Goal: Task Accomplishment & Management: Complete application form

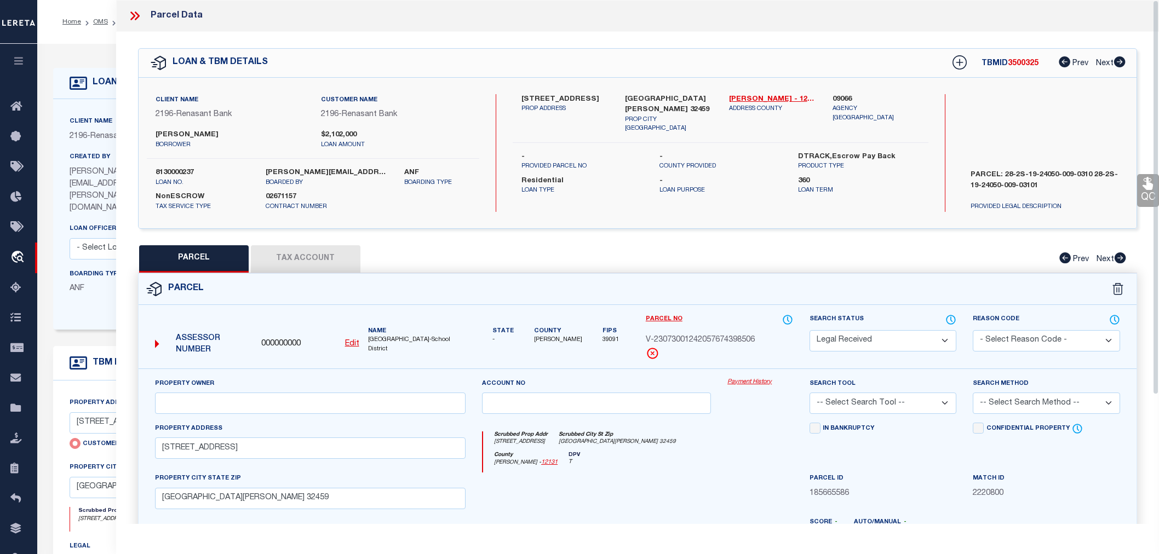
select select "RD"
select select "4983"
select select "10"
select select "NonEscrow"
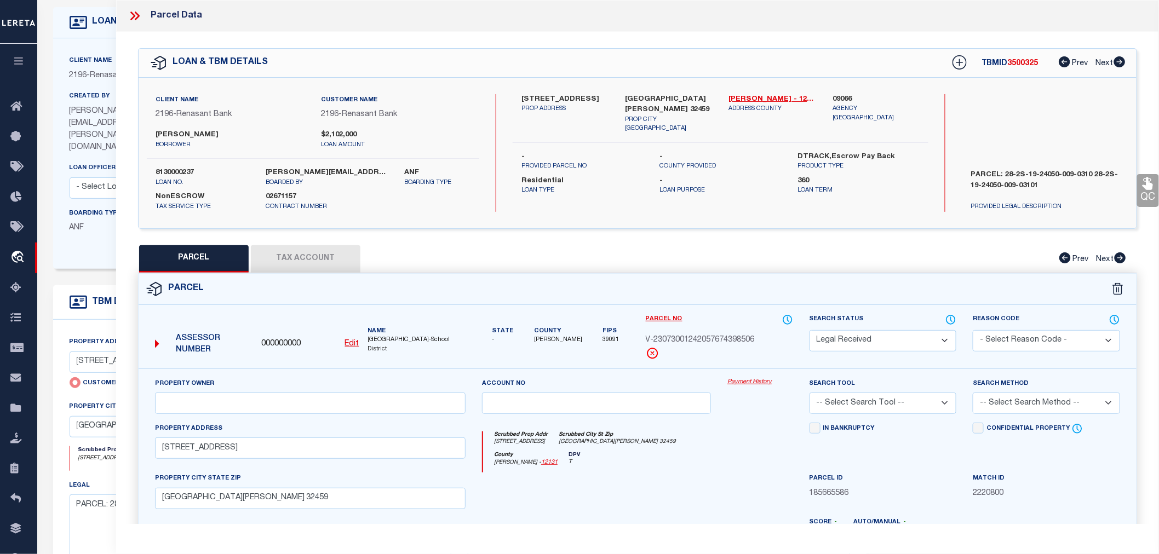
drag, startPoint x: 519, startPoint y: 94, endPoint x: 533, endPoint y: 108, distance: 19.4
click at [533, 108] on div "611 LITTLE CANAL DRIVE PROP ADDRESS" at bounding box center [565, 113] width 104 height 39
copy label "611 LITTLE CANAL DR"
click at [579, 191] on div "611 LITTLE CANAL DRIVE PROP ADDRESS SANTA ROSA BEACH FL 32459 PROP CITY ST ZIP …" at bounding box center [721, 153] width 416 height 118
click at [844, 98] on label "09066" at bounding box center [876, 99] width 87 height 11
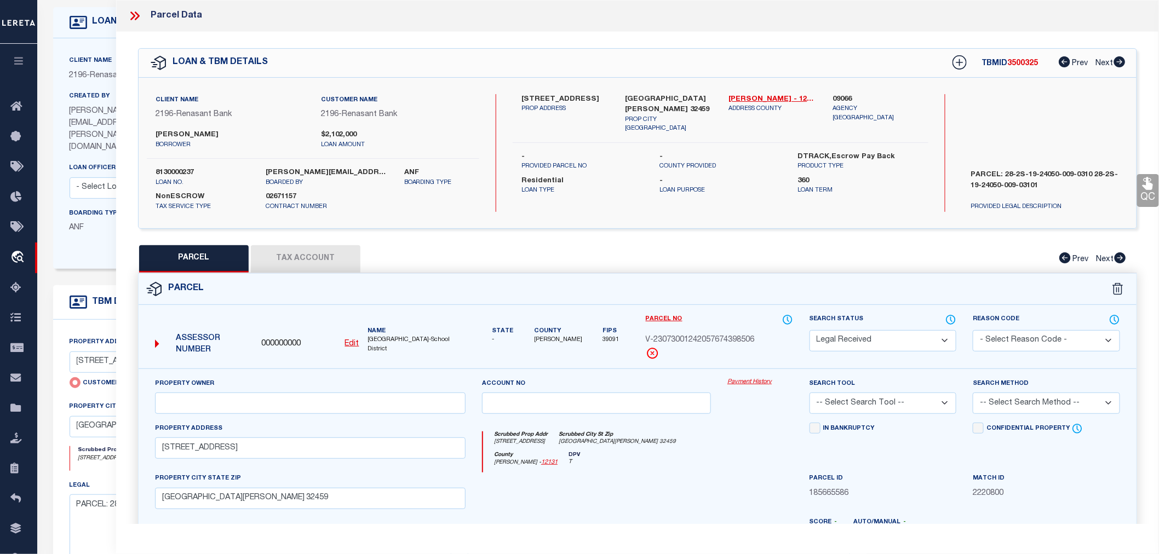
click at [844, 98] on label "09066" at bounding box center [876, 99] width 87 height 11
copy label "09066"
click at [353, 344] on u "Edit" at bounding box center [352, 344] width 14 height 8
type input "000000000"
type input "V-23073001242057674398506"
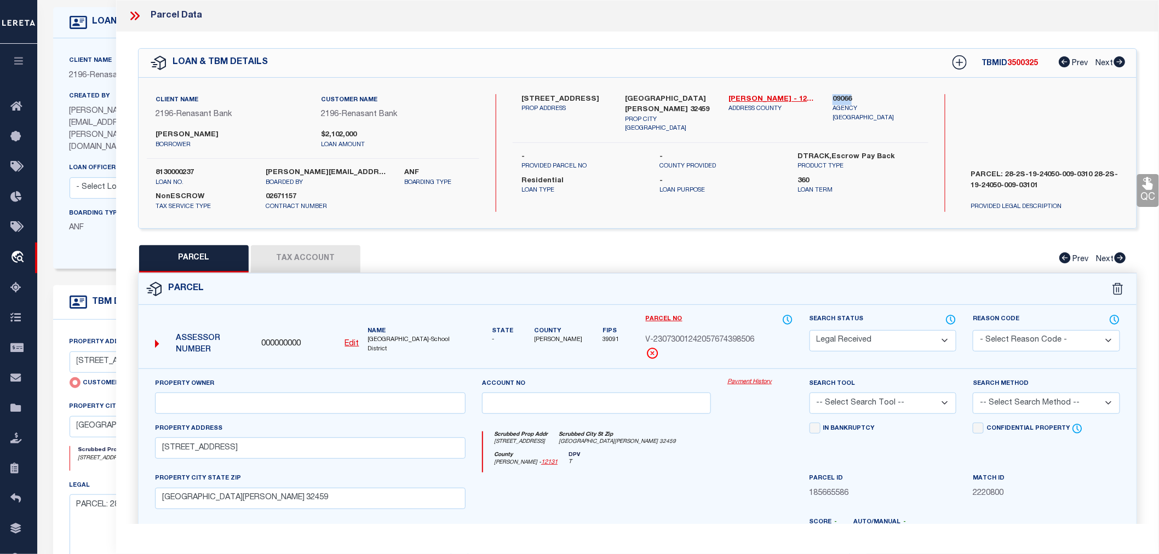
select select "RD"
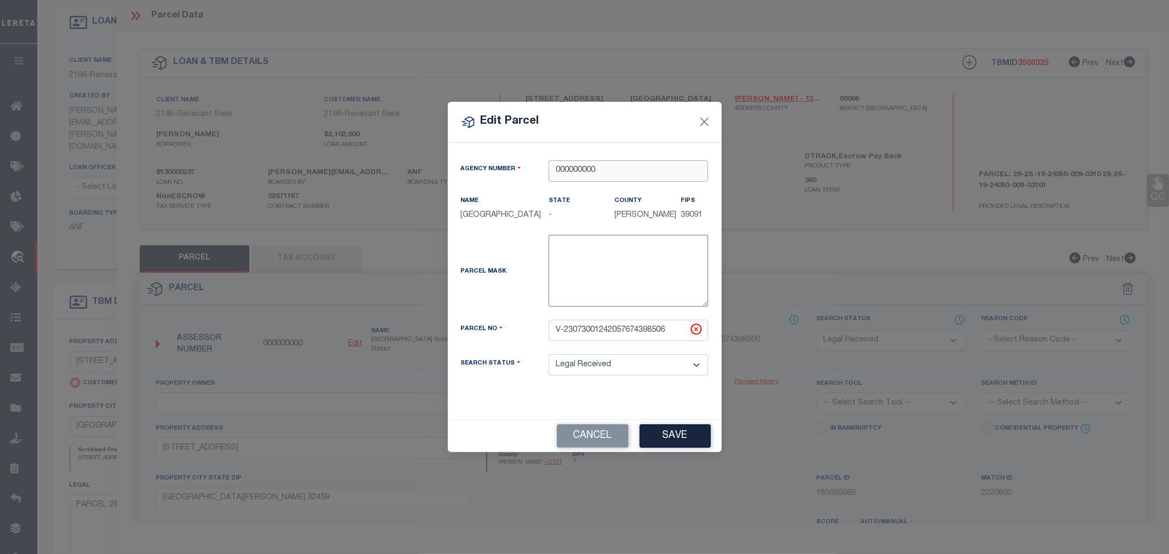
click at [568, 164] on input "000000000" at bounding box center [627, 171] width 159 height 21
paste input "9066"
click at [585, 185] on div "090660000 : WALTON COUNTY" at bounding box center [628, 191] width 158 height 31
type input "090660000"
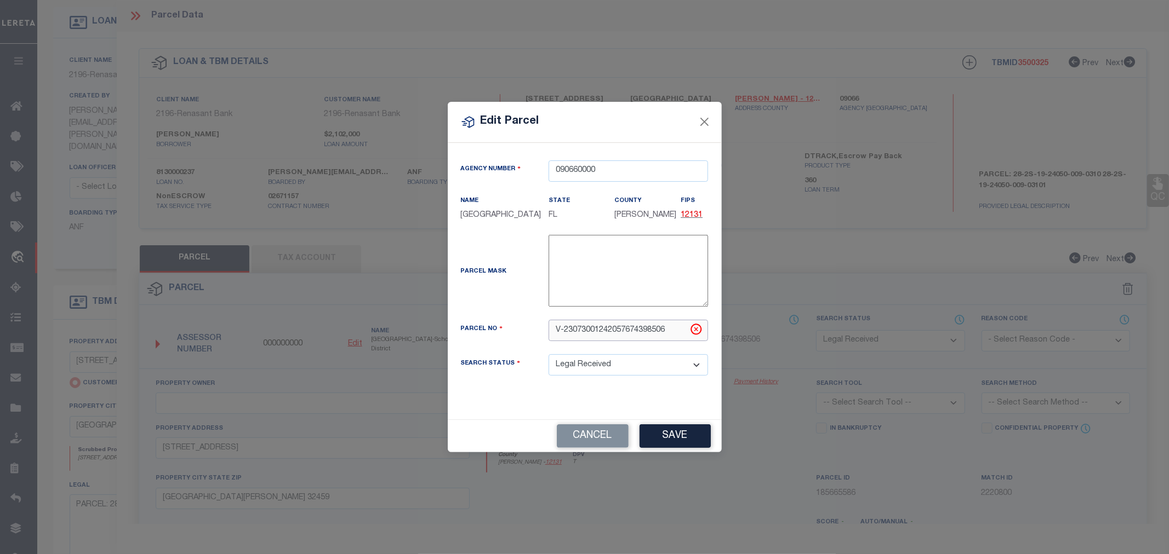
drag, startPoint x: 667, startPoint y: 330, endPoint x: 552, endPoint y: 340, distance: 115.4
click at [552, 340] on input "V-23073001242057674398506" at bounding box center [627, 330] width 159 height 21
paste input "28-2S-19-24050-009-0310"
type input "28-2S-19-24050-009-0310"
click at [675, 442] on button "Save" at bounding box center [674, 437] width 71 height 24
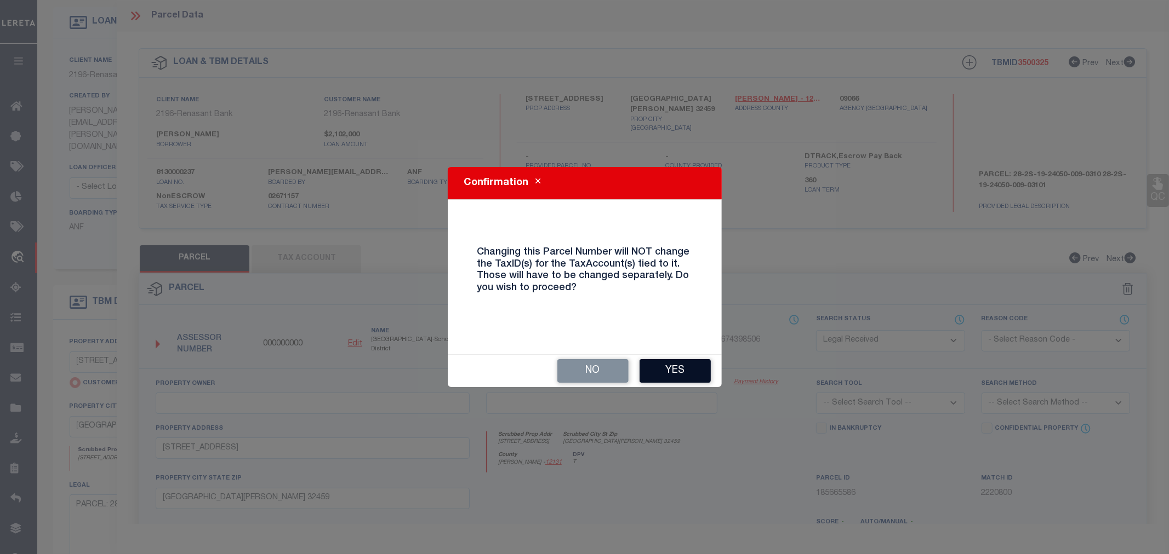
click at [685, 370] on button "Yes" at bounding box center [674, 371] width 71 height 24
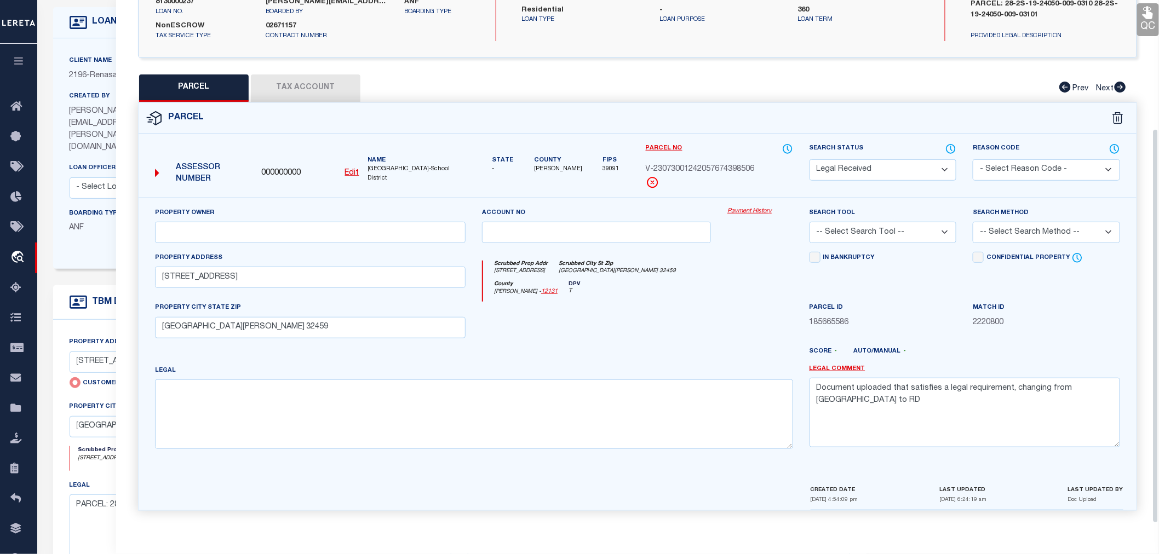
select select "RD"
checkbox input "false"
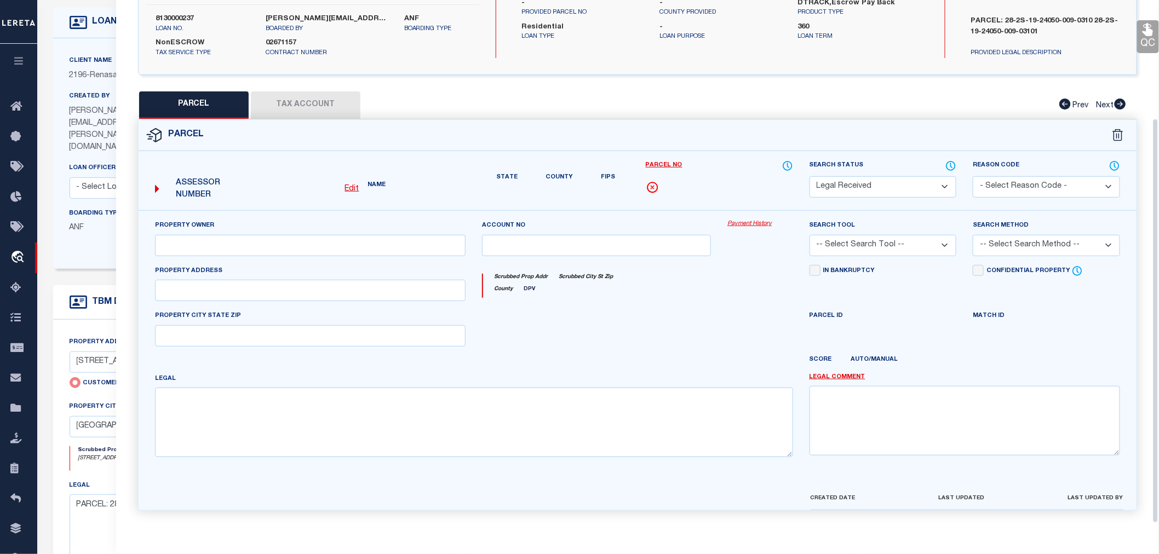
type input "611 LITTLE CANAL DRIVE"
type input "SANTA ROSA BEACH FL 32459"
type textarea "Document uploaded that satisfies a legal requirement, changing from ND to RD"
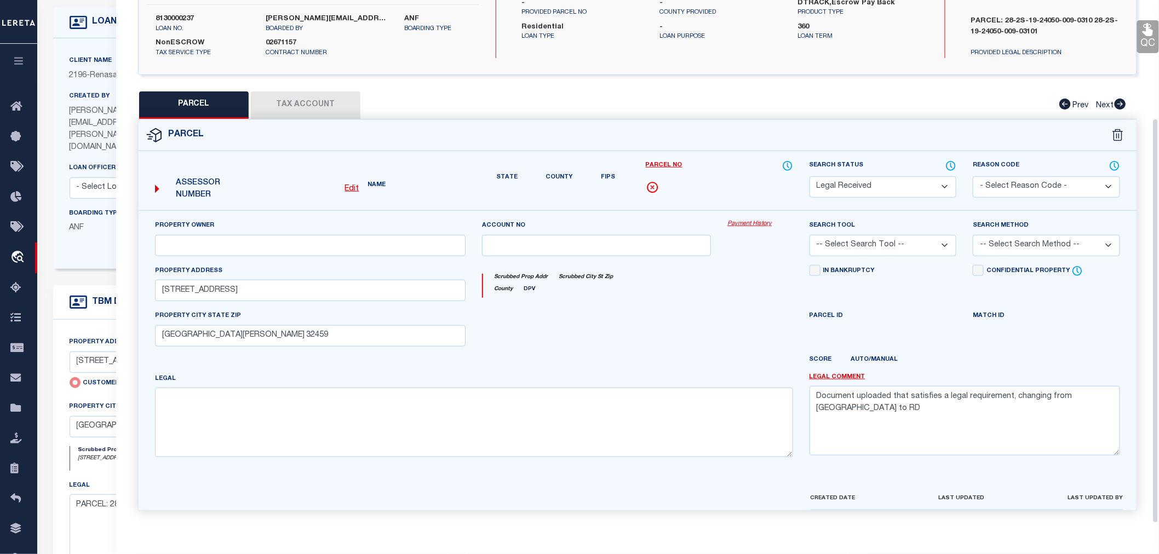
scroll to position [171, 0]
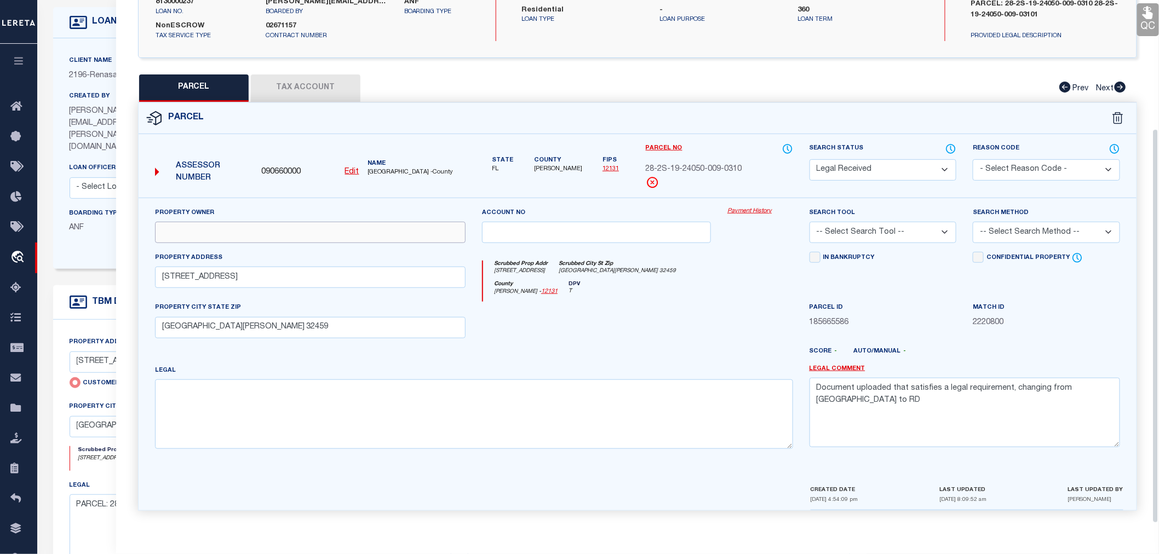
click at [178, 238] on input "text" at bounding box center [310, 232] width 311 height 21
paste input "MORGAN JAMES & TERESA"
type input "MORGAN JAMES & TERESA"
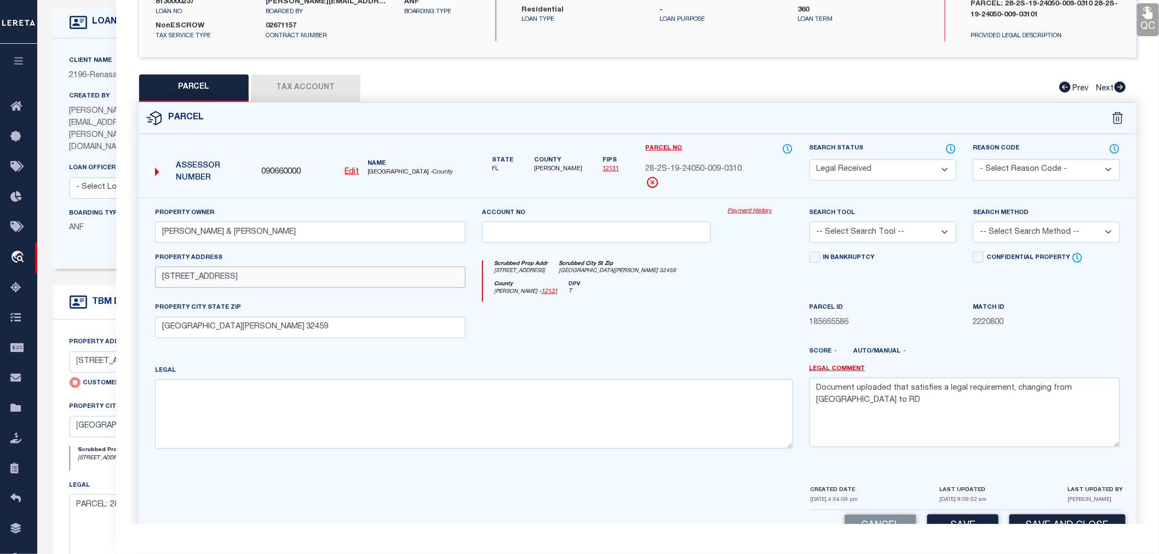
drag, startPoint x: 261, startPoint y: 277, endPoint x: 134, endPoint y: 278, distance: 127.1
click at [134, 278] on div "Property Owner MORGAN JAMES & TERESA Account no Payment History Search Tool" at bounding box center [637, 354] width 1015 height 313
paste input "35 LITTLE CANAL DR SANTA ROSA BEACH 32459"
drag, startPoint x: 247, startPoint y: 277, endPoint x: 363, endPoint y: 277, distance: 116.1
click at [363, 277] on input "635 LITTLE CANAL DR SANTA ROSA BEACH 32459" at bounding box center [310, 277] width 311 height 21
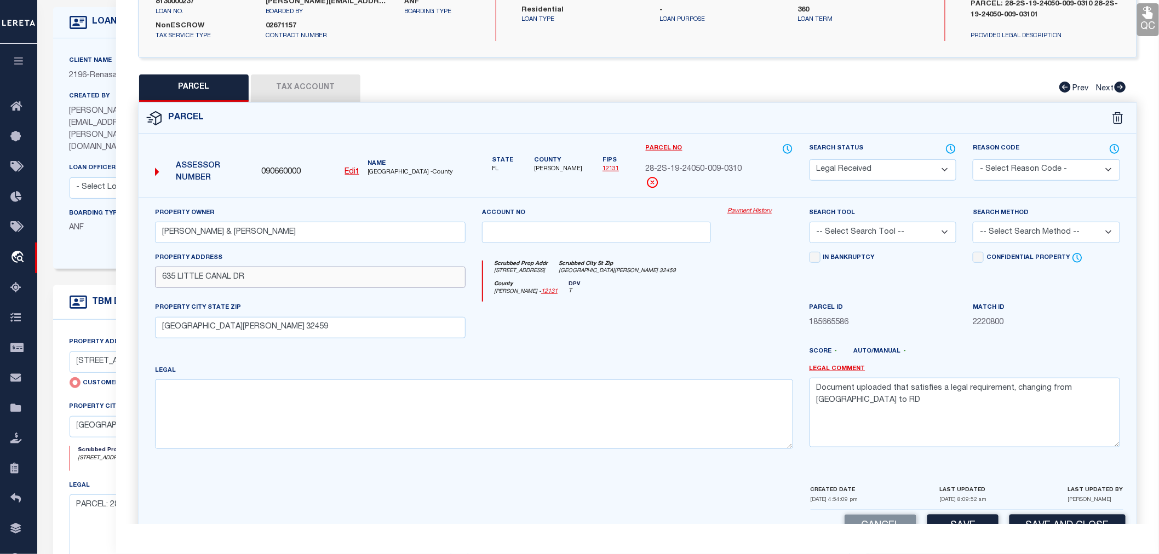
type input "635 LITTLE CANAL DR"
drag, startPoint x: 289, startPoint y: 333, endPoint x: 123, endPoint y: 324, distance: 166.7
click at [123, 324] on div "QC QC QC" at bounding box center [637, 209] width 1043 height 696
paste input "text"
type input "SANTA ROSA BEACH 32459"
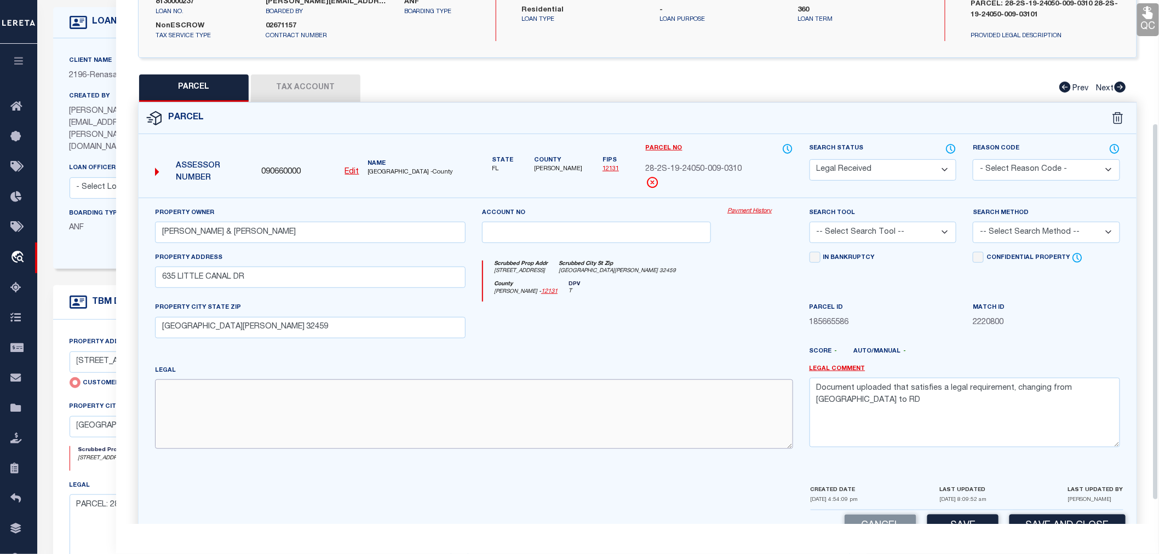
click at [254, 397] on textarea at bounding box center [474, 414] width 638 height 69
paste textarea "LOT 31 BLK 9 DAUGHETTES AMENDED PLATT PB 3-24 OR 1870-162 OR 1884-38 OR 1997-35…"
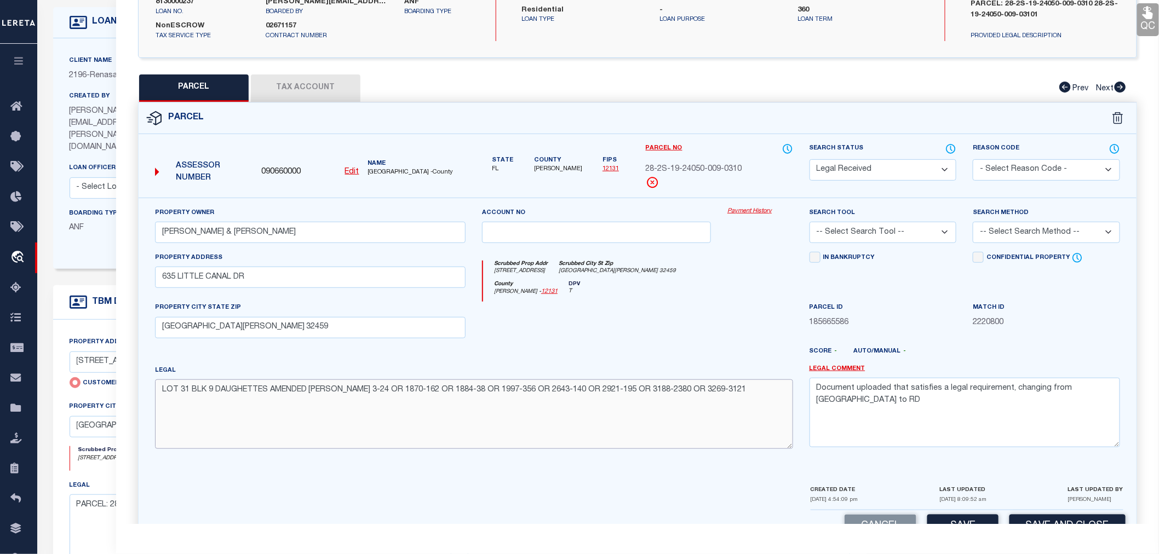
type textarea "LOT 31 BLK 9 DAUGHETTES AMENDED PLATT PB 3-24 OR 1870-162 OR 1884-38 OR 1997-35…"
click at [867, 227] on select "-- Select Search Tool -- 3rd Party Website Agency File Agency Website ATLS CNV-…" at bounding box center [883, 232] width 147 height 21
select select "AGW"
click at [810, 222] on select "-- Select Search Tool -- 3rd Party Website Agency File Agency Website ATLS CNV-…" at bounding box center [883, 232] width 147 height 21
click at [995, 238] on select "-- Select Search Method -- Property Address Legal Liability Info Provided" at bounding box center [1046, 232] width 147 height 21
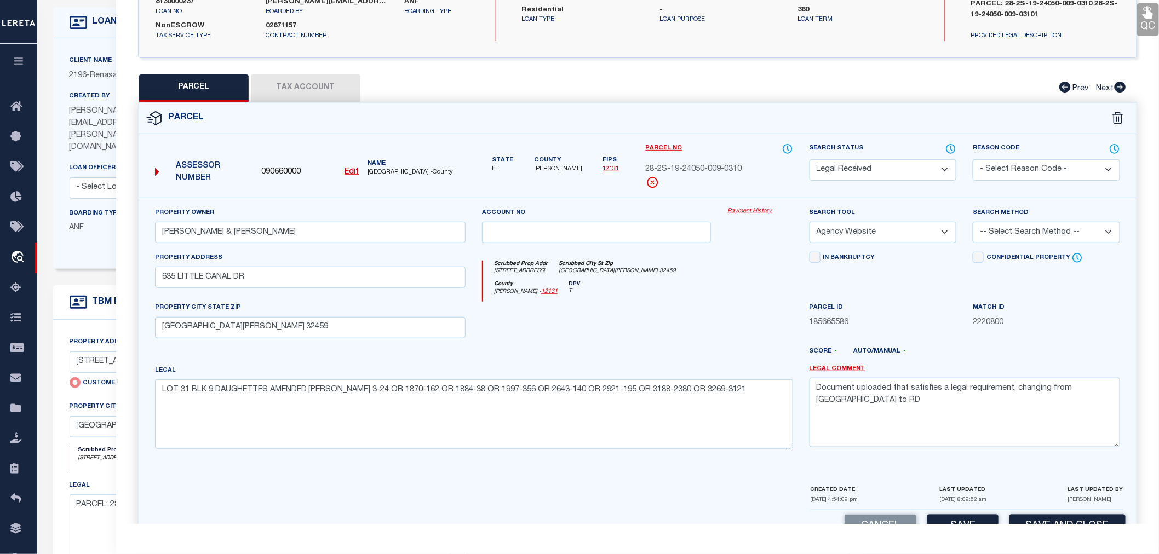
select select "LEG"
click at [973, 222] on select "-- Select Search Method -- Property Address Legal Liability Info Provided" at bounding box center [1046, 232] width 147 height 21
drag, startPoint x: 1103, startPoint y: 392, endPoint x: 799, endPoint y: 394, distance: 304.1
click at [799, 394] on div "Property Owner MORGAN JAMES & TERESA Account no Payment History Search Tool -- …" at bounding box center [638, 332] width 982 height 251
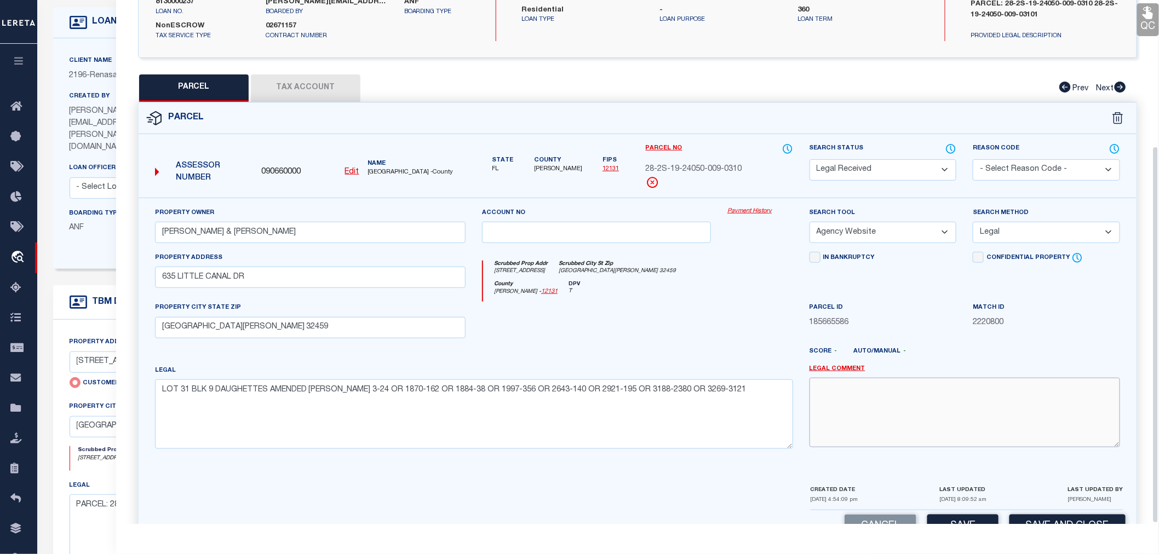
scroll to position [203, 0]
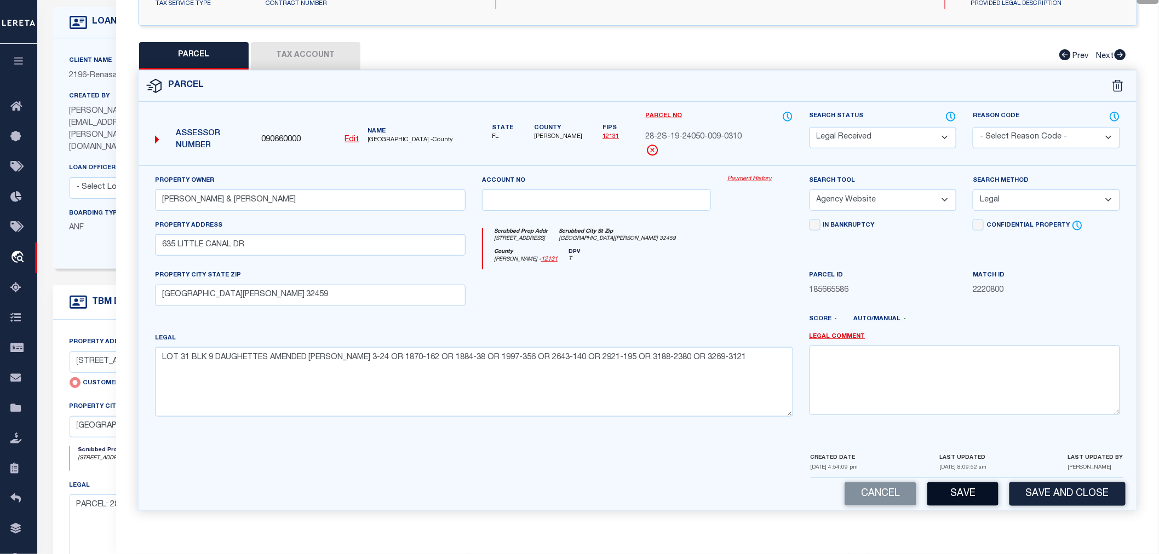
click at [957, 495] on button "Save" at bounding box center [963, 495] width 71 height 24
select select "AS"
select select
checkbox input "false"
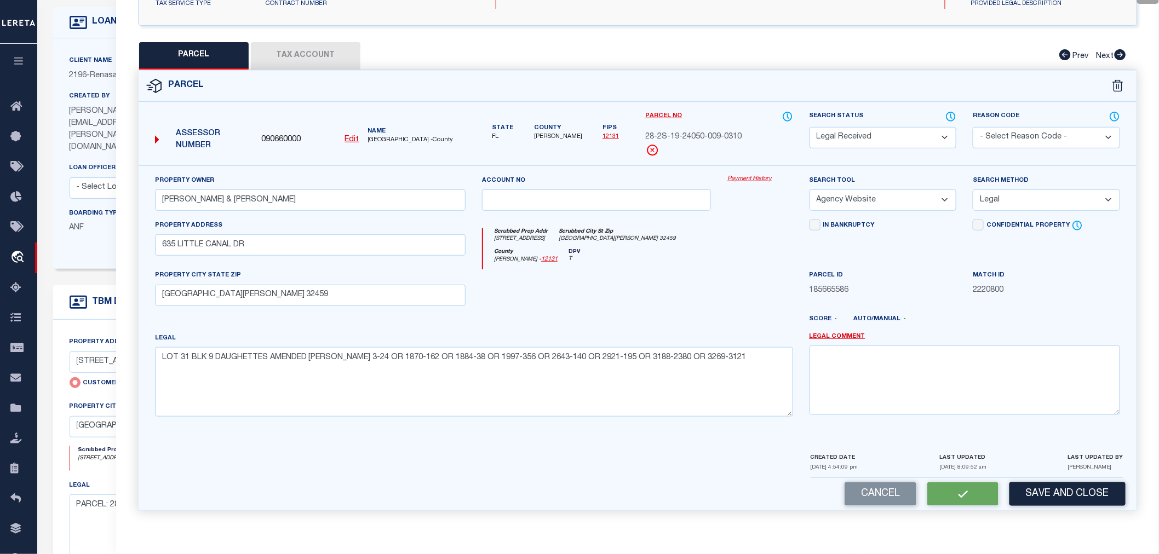
checkbox input "false"
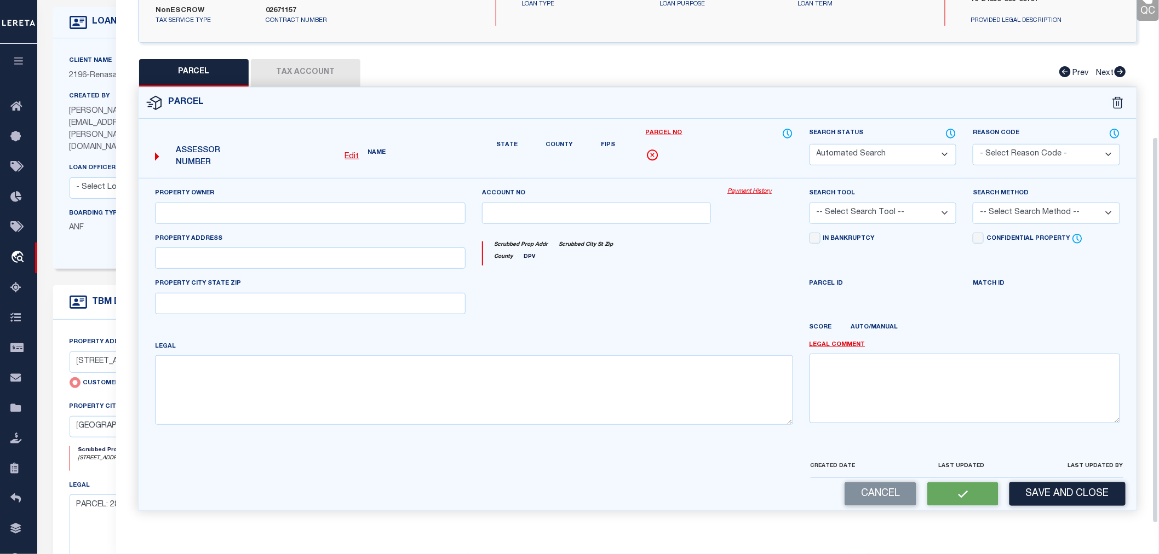
select select "RD"
type input "MORGAN JAMES & TERESA"
select select "AGW"
select select "LEG"
type input "635 LITTLE CANAL DR"
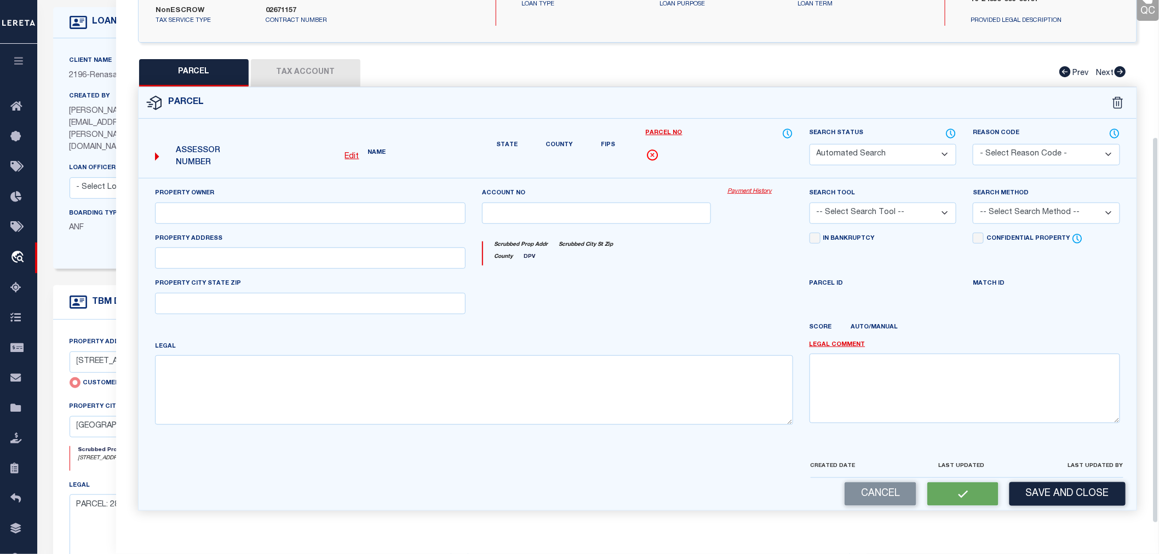
type input "SANTA ROSA BEACH 32459"
type textarea "LOT 31 BLK 9 DAUGHETTES AMENDED PLATT PB 3-24 OR 1870-162 OR 1884-38 OR 1997-35…"
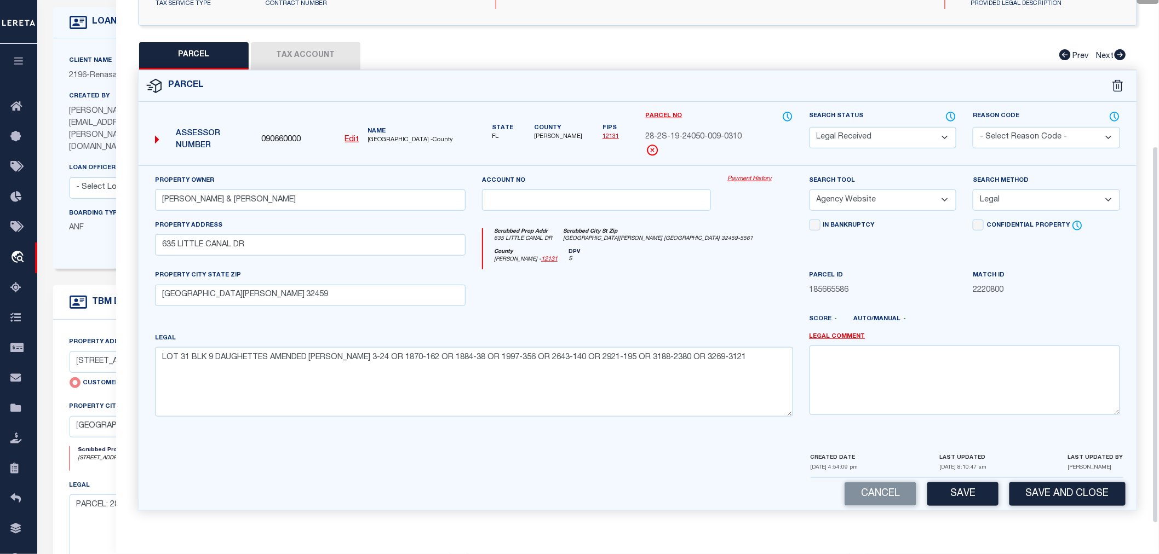
click at [293, 56] on button "Tax Account" at bounding box center [306, 55] width 110 height 27
select select "100"
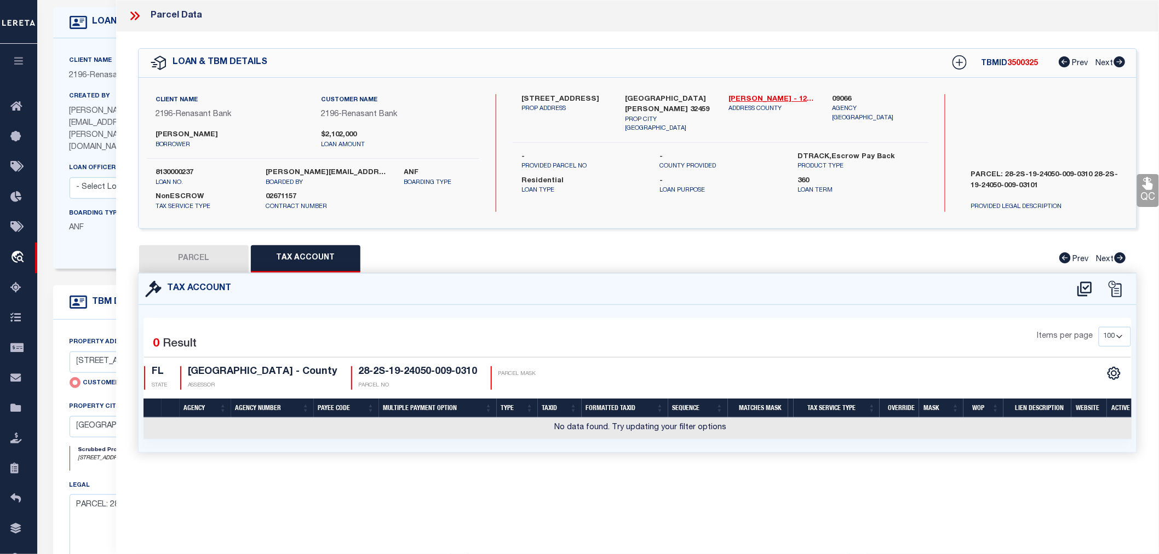
scroll to position [0, 0]
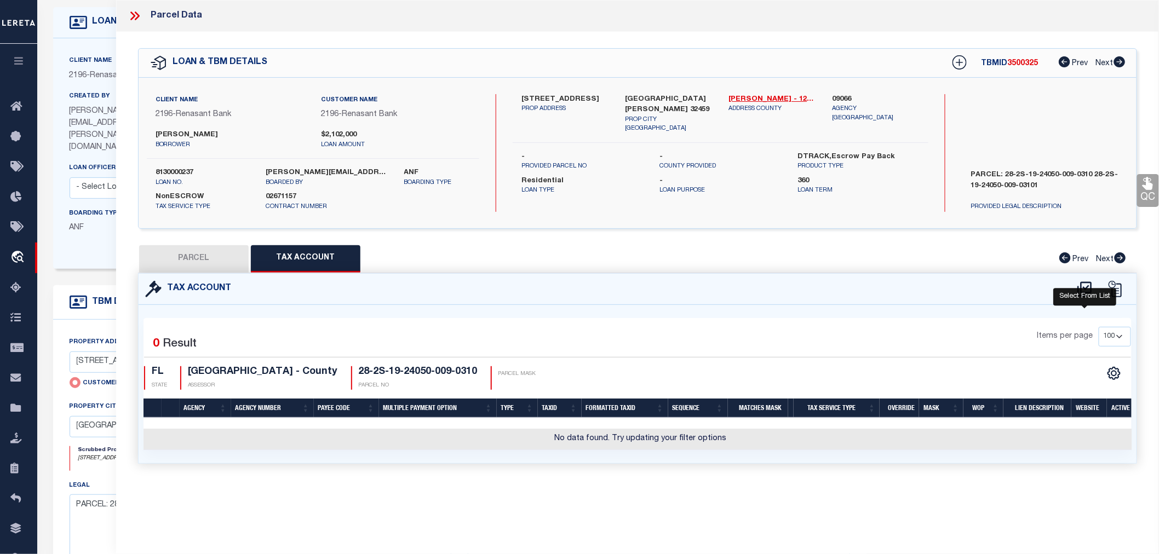
click at [1086, 293] on icon at bounding box center [1085, 289] width 18 height 18
select select "100"
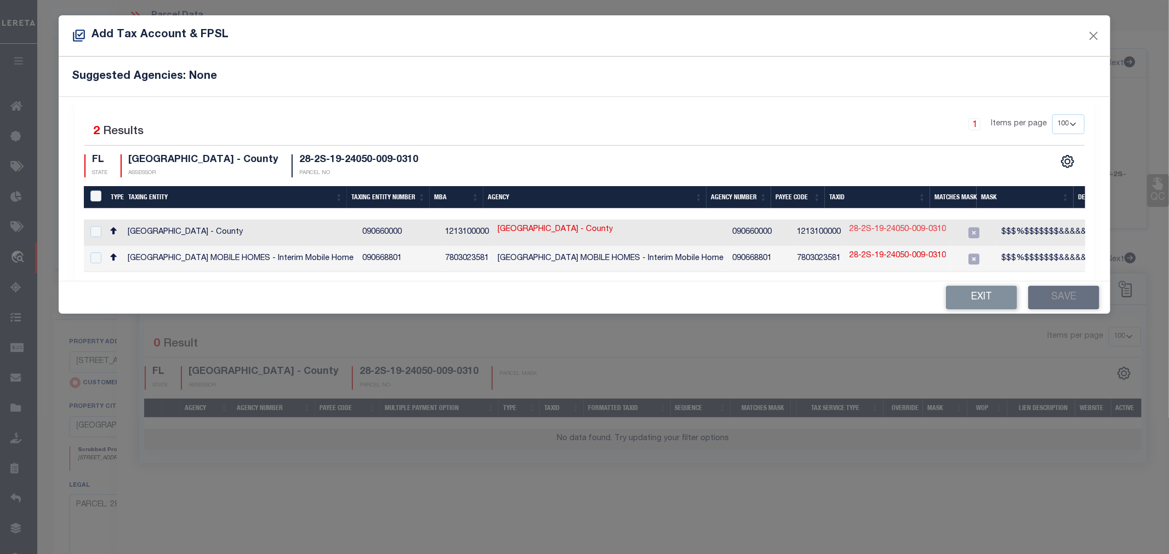
click at [872, 233] on link "28-2S-19-24050-009-0310" at bounding box center [897, 230] width 96 height 12
type input "28-2S-19-24050-009-0310"
checkbox input "true"
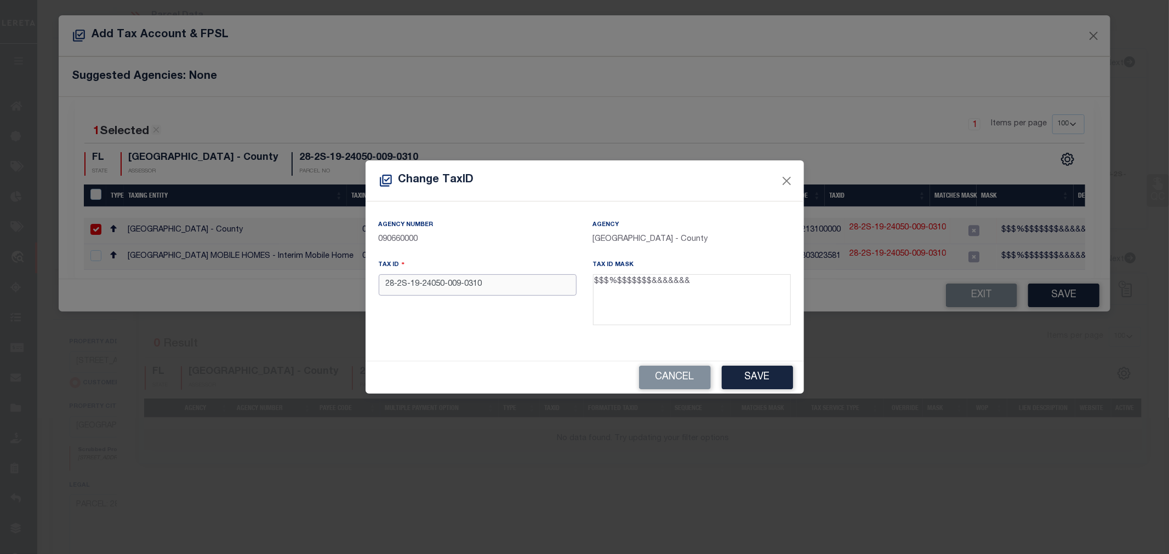
click at [464, 287] on input "28-2S-19-24050-009-0310" at bounding box center [478, 284] width 198 height 21
type input "282S19240500090310"
click at [759, 379] on button "Save" at bounding box center [757, 378] width 71 height 24
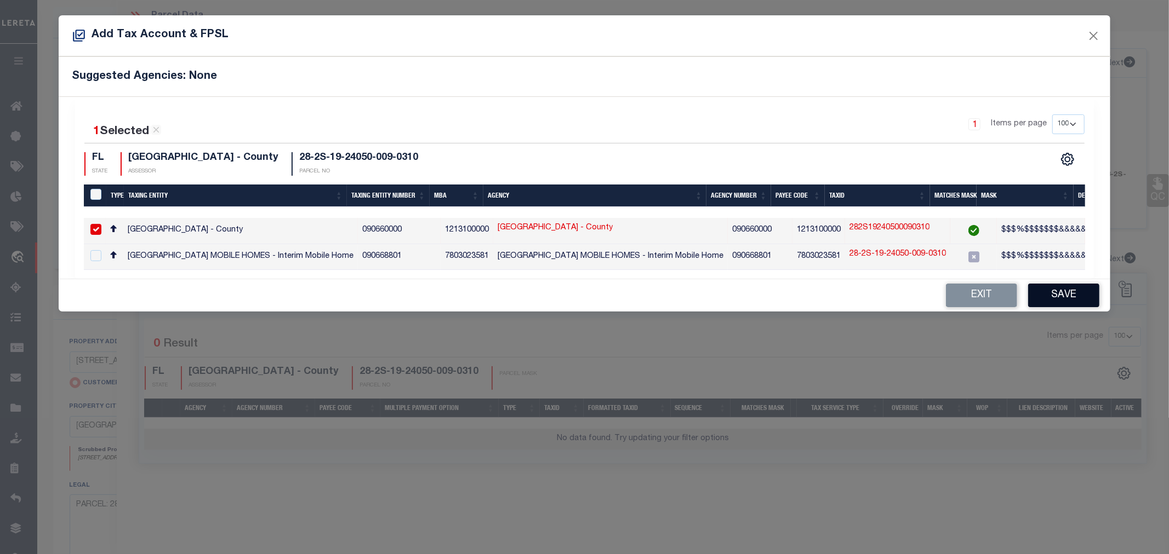
click at [1058, 300] on button "Save" at bounding box center [1063, 296] width 71 height 24
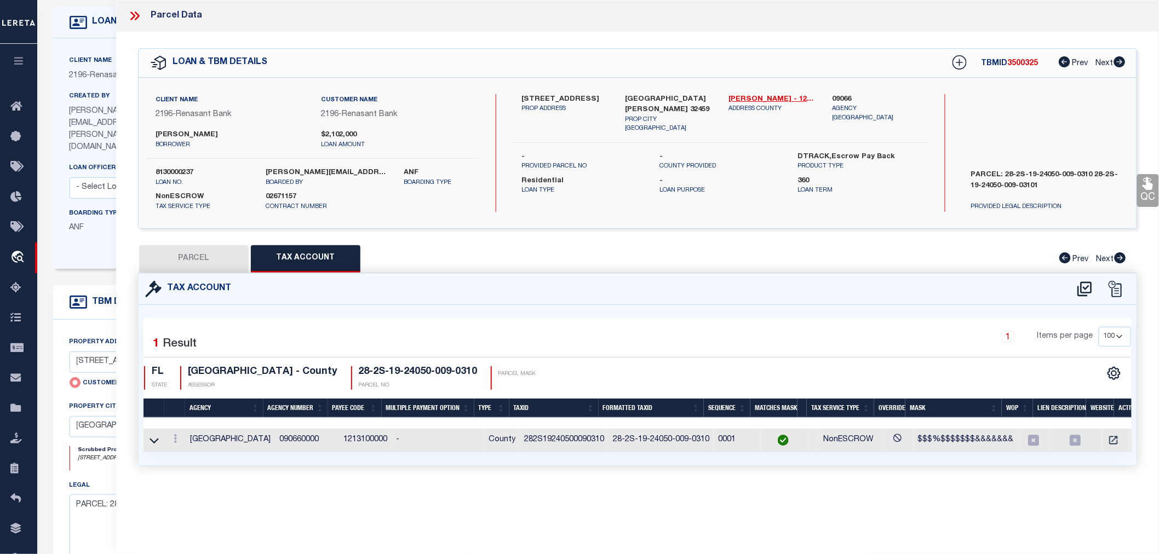
click at [216, 260] on button "PARCEL" at bounding box center [194, 258] width 110 height 27
select select "AS"
select select
checkbox input "false"
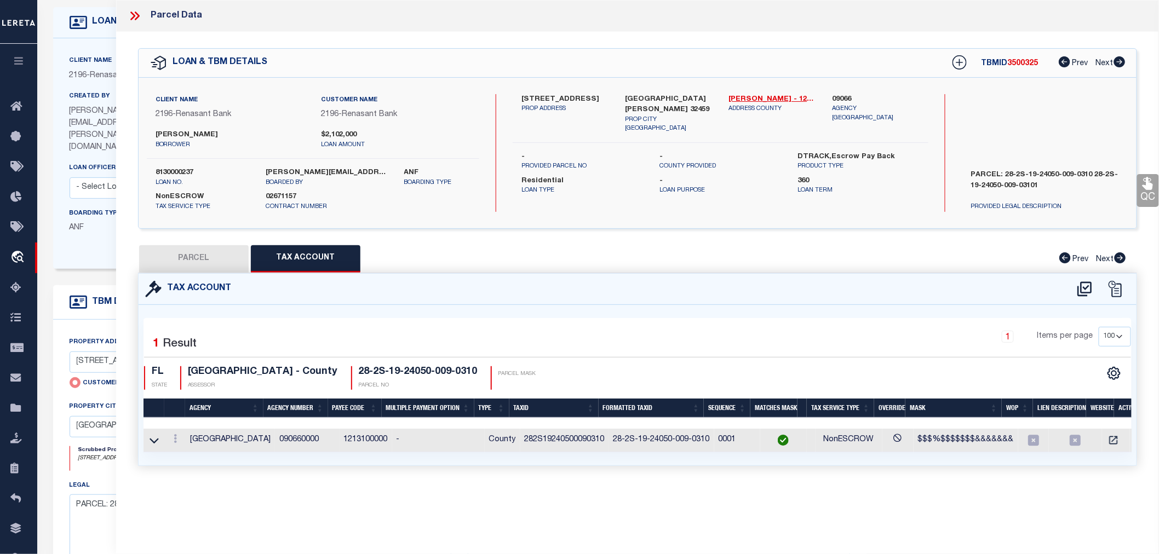
checkbox input "false"
select select "RD"
type input "MORGAN JAMES & TERESA"
select select "AGW"
select select "LEG"
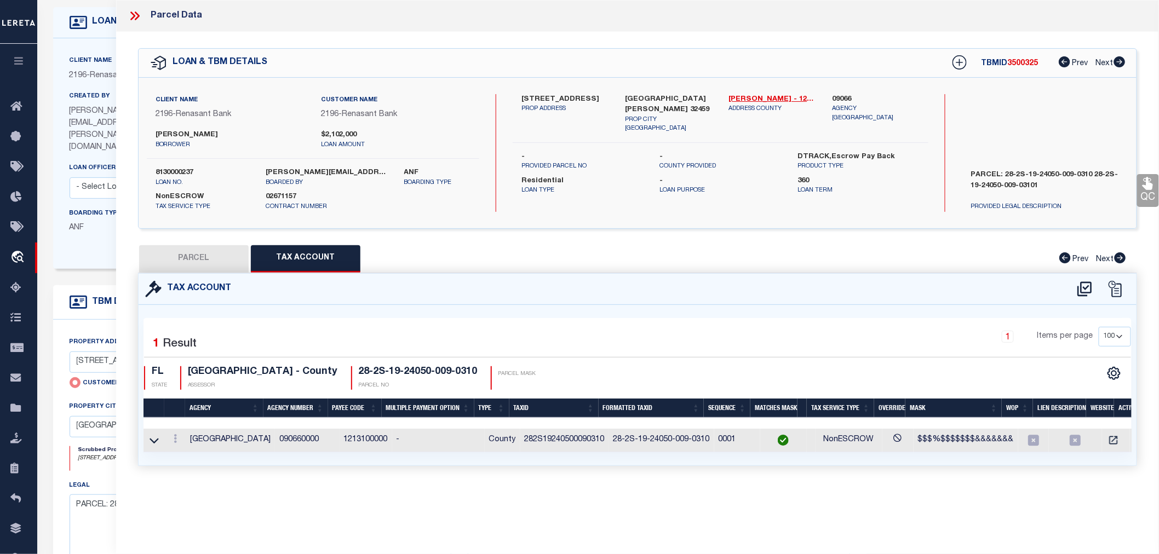
type input "635 LITTLE CANAL DR"
type input "SANTA ROSA BEACH 32459"
type textarea "LOT 31 BLK 9 DAUGHETTES AMENDED PLATT PB 3-24 OR 1870-162 OR 1884-38 OR 1997-35…"
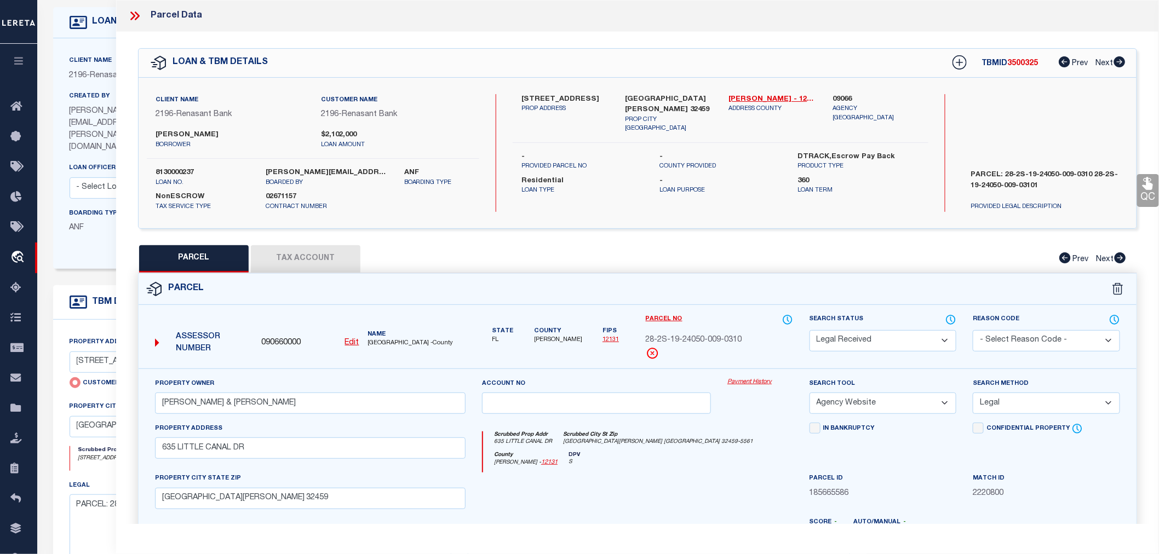
click at [849, 341] on select "Automated Search Bad Parcel Complete Duplicate Parcel High Dollar Reporting In …" at bounding box center [883, 340] width 147 height 21
click at [810, 330] on select "Automated Search Bad Parcel Complete Duplicate Parcel High Dollar Reporting In …" at bounding box center [883, 340] width 147 height 21
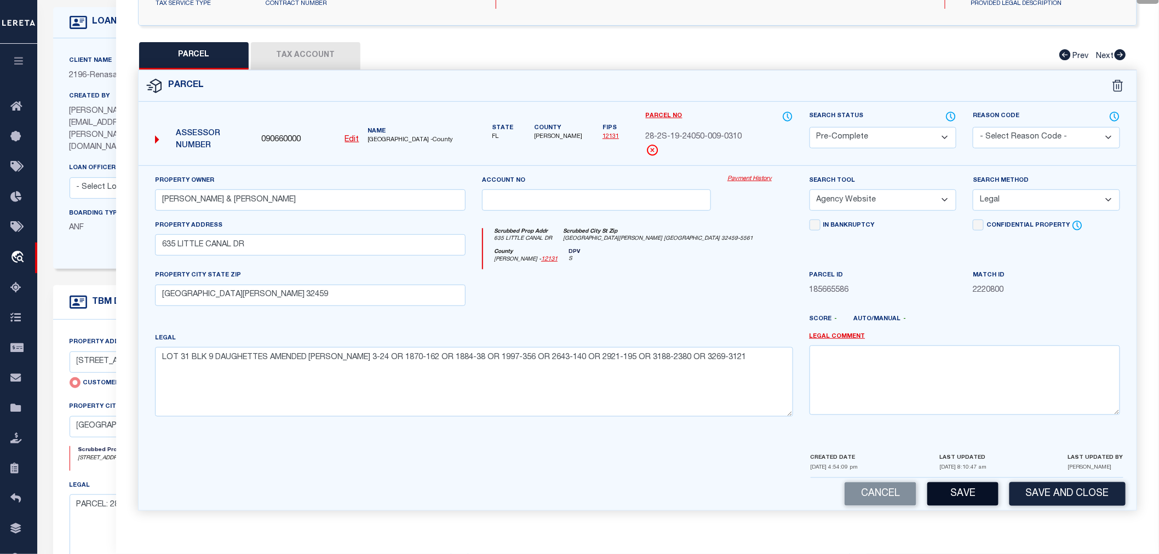
click at [963, 500] on button "Save" at bounding box center [963, 495] width 71 height 24
select select "AS"
select select
checkbox input "false"
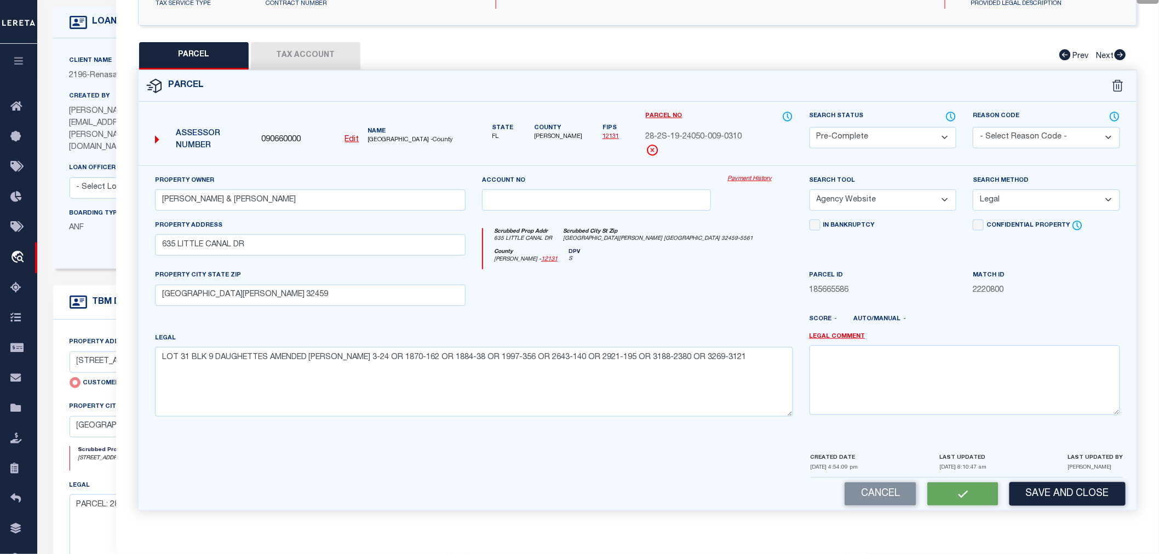
checkbox input "false"
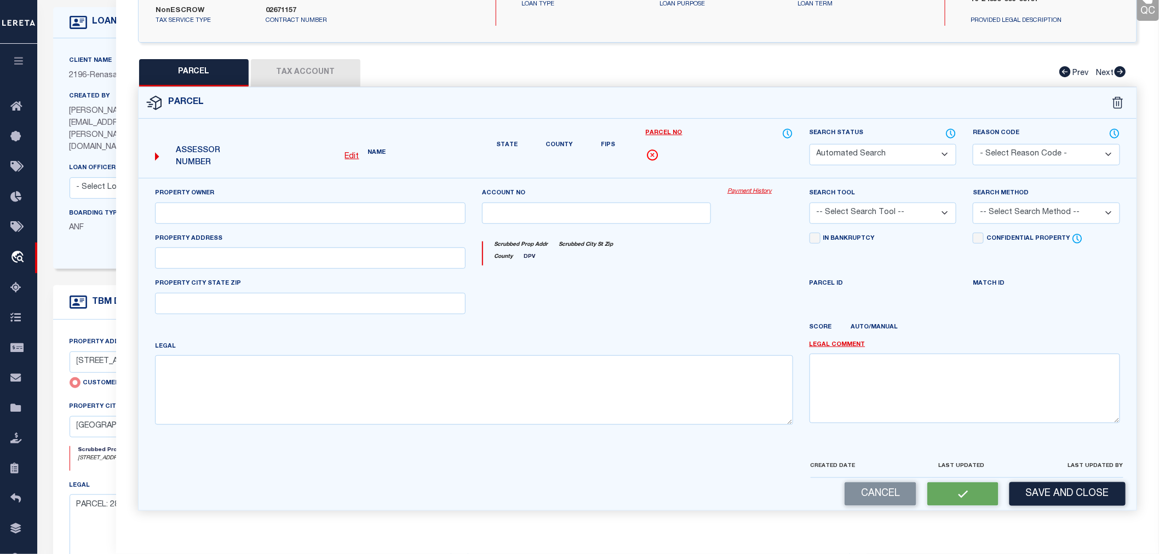
select select "PC"
type input "MORGAN JAMES & TERESA"
select select "AGW"
select select "LEG"
type input "635 LITTLE CANAL DR"
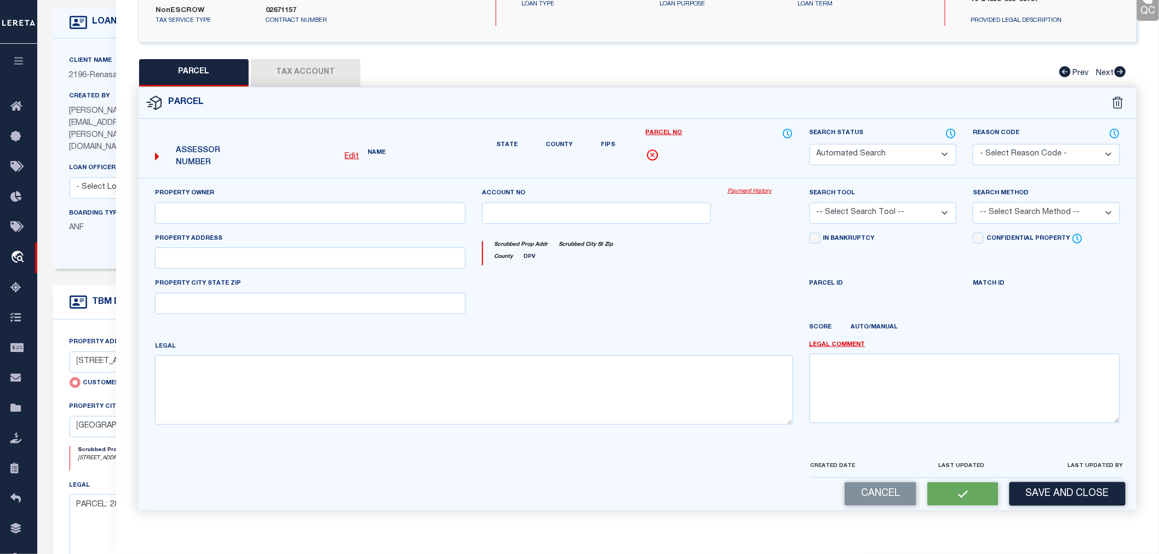
type input "SANTA ROSA BEACH 32459"
type textarea "LOT 31 BLK 9 DAUGHETTES AMENDED PLATT PB 3-24 OR 1870-162 OR 1884-38 OR 1997-35…"
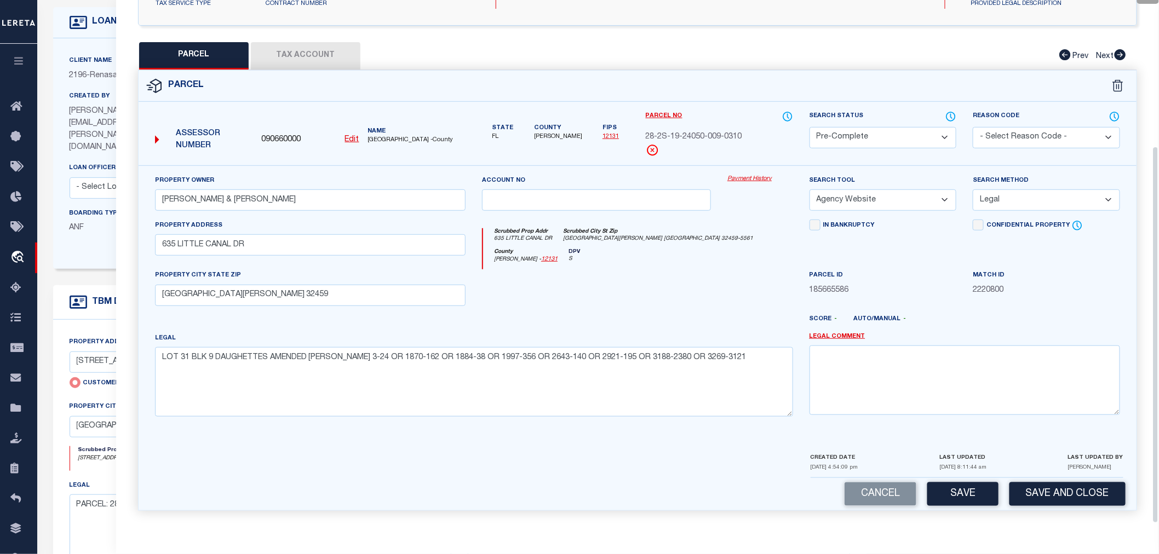
scroll to position [0, 0]
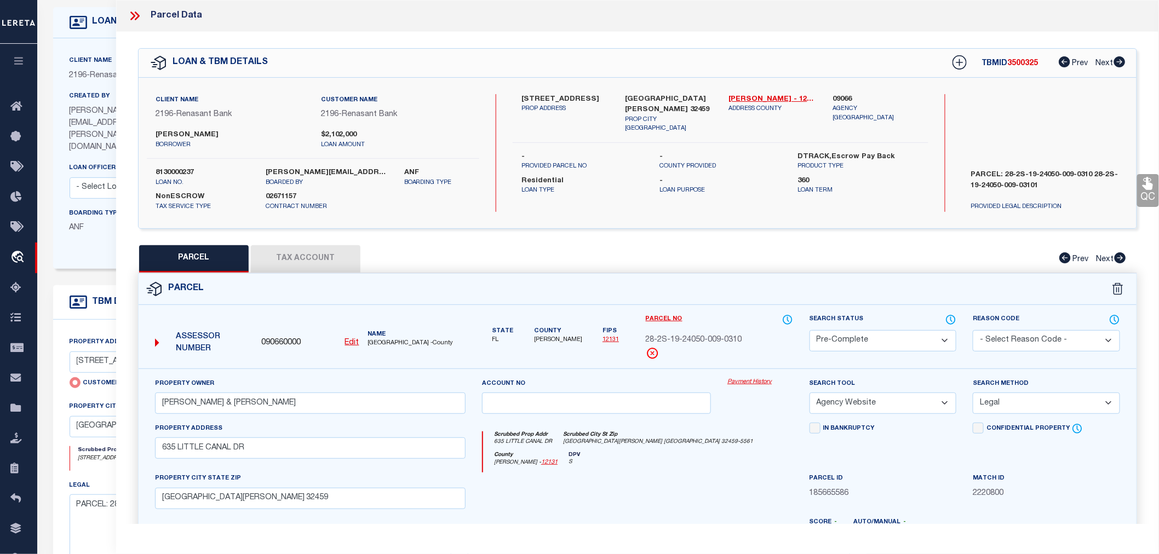
click at [1023, 64] on span "3500325" at bounding box center [1023, 64] width 31 height 8
copy span "3500325"
click at [185, 173] on label "8130000237" at bounding box center [203, 173] width 94 height 11
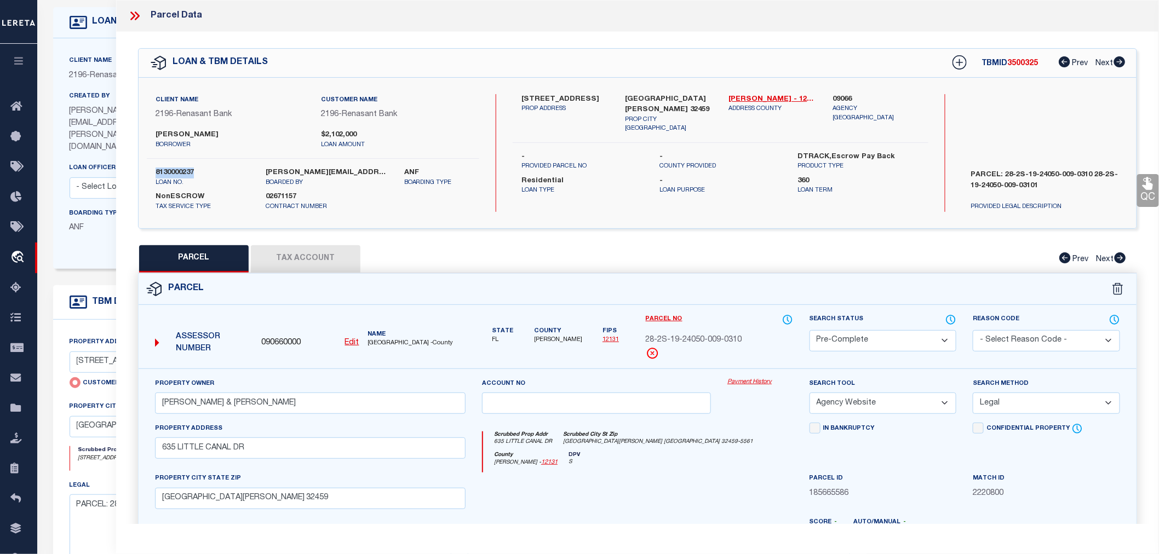
copy label "8130000237"
click at [638, 340] on div "Parcel No 28-2S-19-24050-009-0310" at bounding box center [720, 341] width 164 height 55
click at [301, 264] on button "Tax Account" at bounding box center [306, 258] width 110 height 27
select select "100"
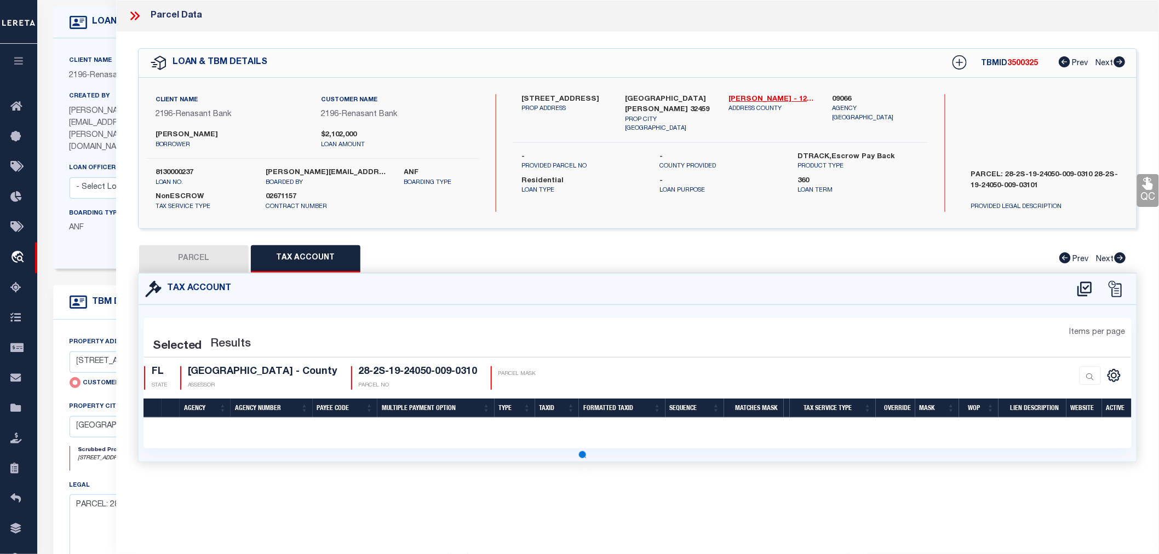
select select "100"
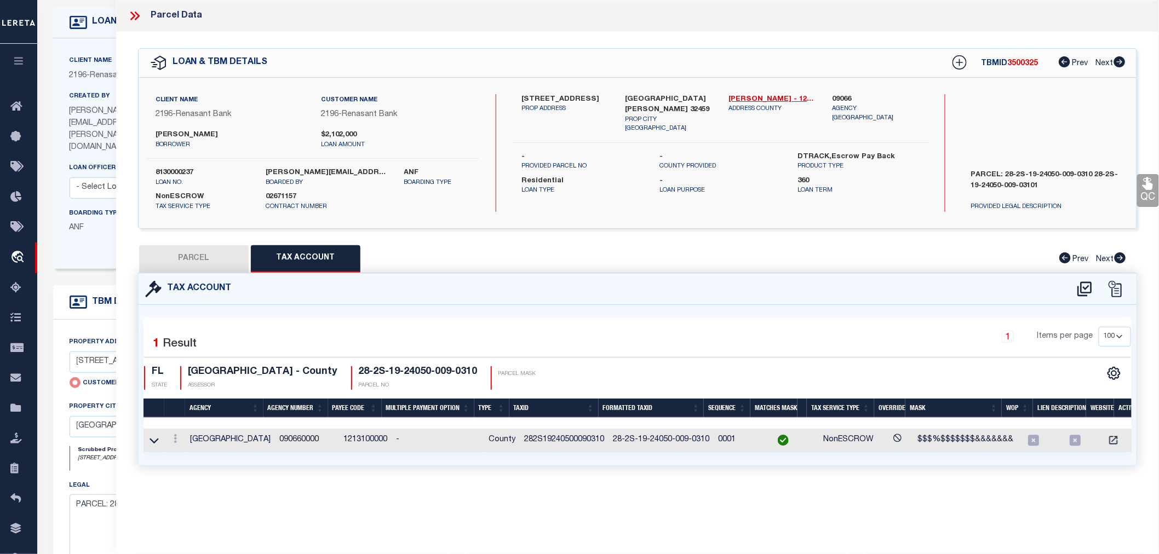
click at [557, 440] on td "282S19240500090310" at bounding box center [564, 441] width 89 height 24
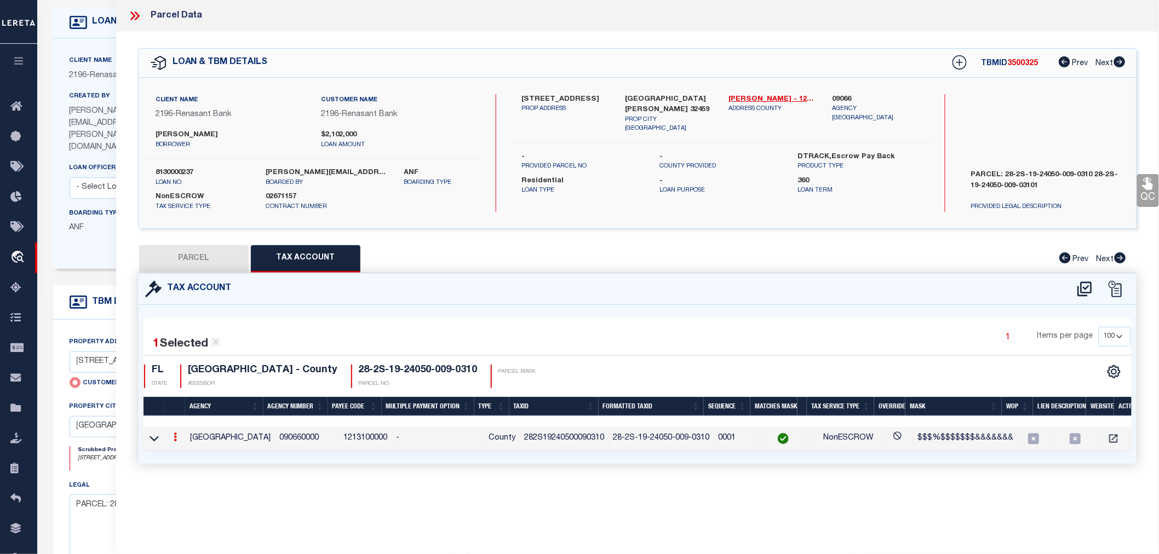
click at [557, 440] on td "282S19240500090310" at bounding box center [564, 439] width 89 height 24
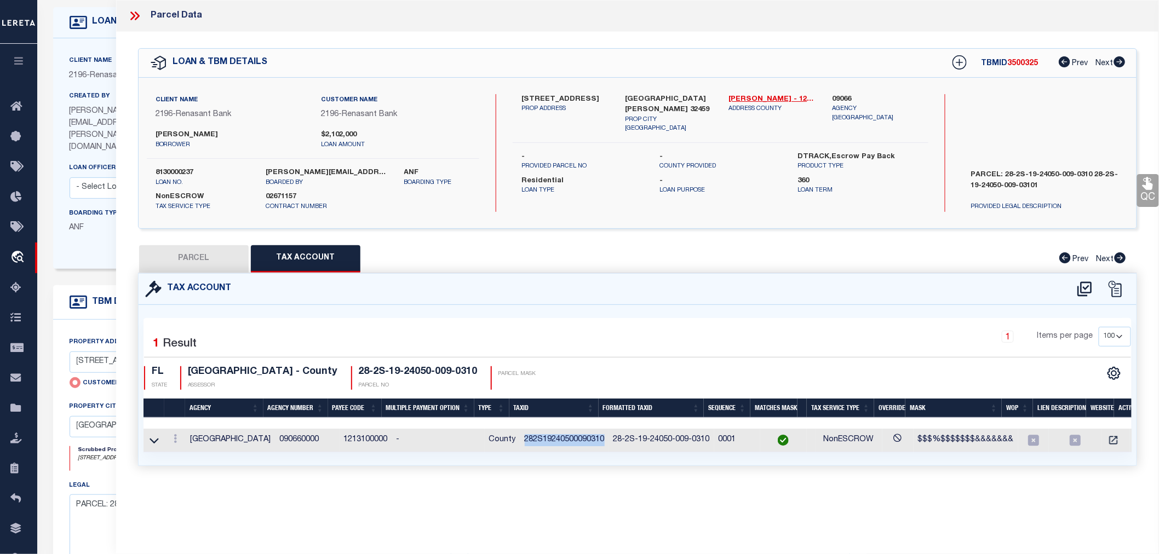
copy td "282S19240500090310"
click at [129, 14] on icon at bounding box center [135, 16] width 14 height 14
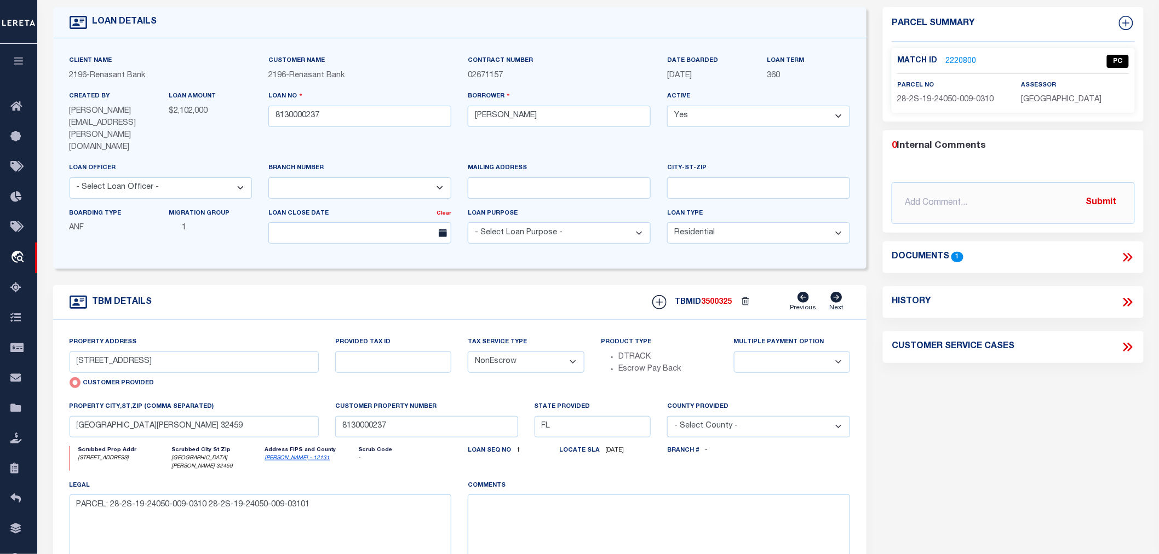
click at [951, 57] on link "2220800" at bounding box center [961, 62] width 31 height 12
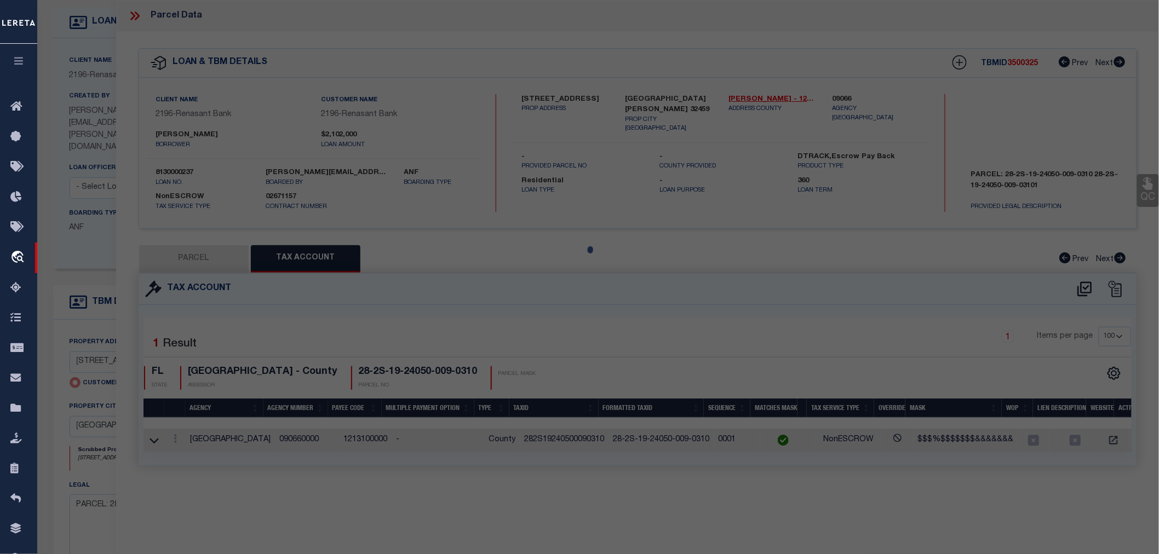
select select "AS"
select select
checkbox input "false"
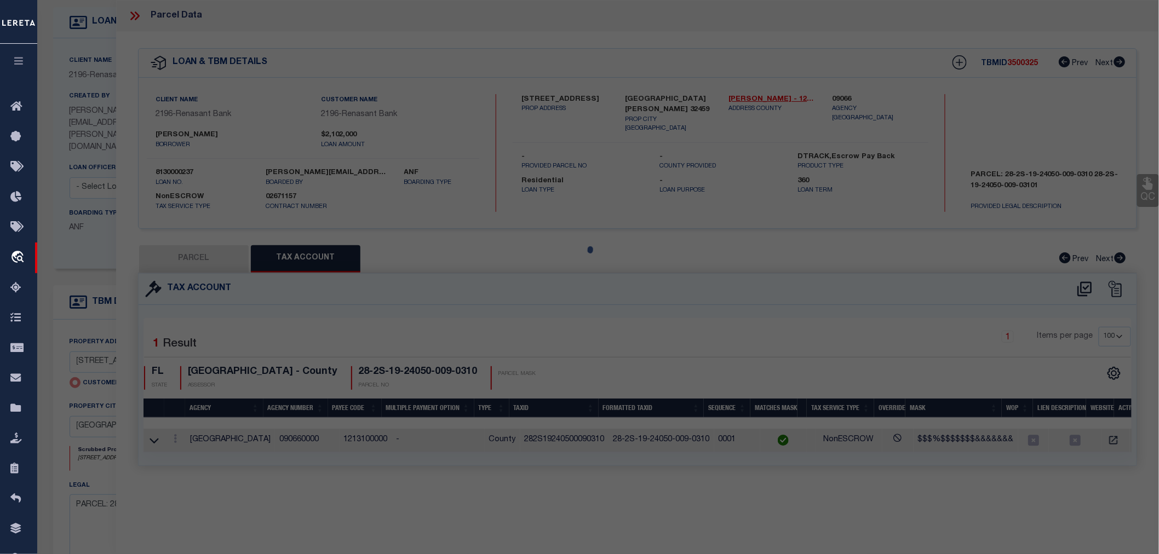
select select "PC"
type input "MORGAN JAMES & TERESA"
select select "AGW"
select select "LEG"
type input "635 LITTLE CANAL DR"
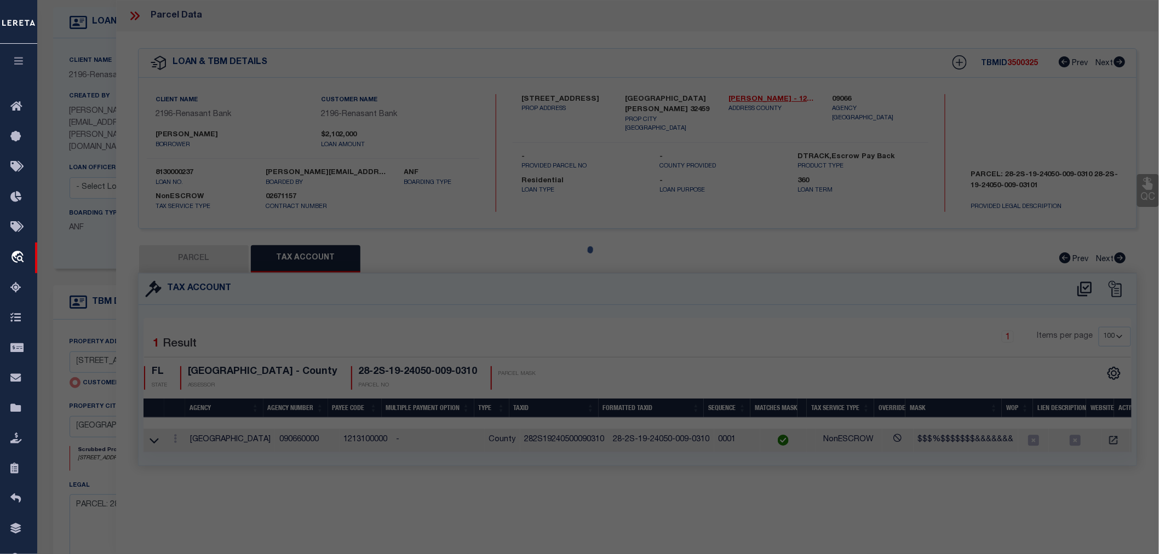
type input "SANTA ROSA BEACH 32459"
type textarea "LOT 31 BLK 9 DAUGHETTES AMENDED PLATT PB 3-24 OR 1870-162 OR 1884-38 OR 1997-35…"
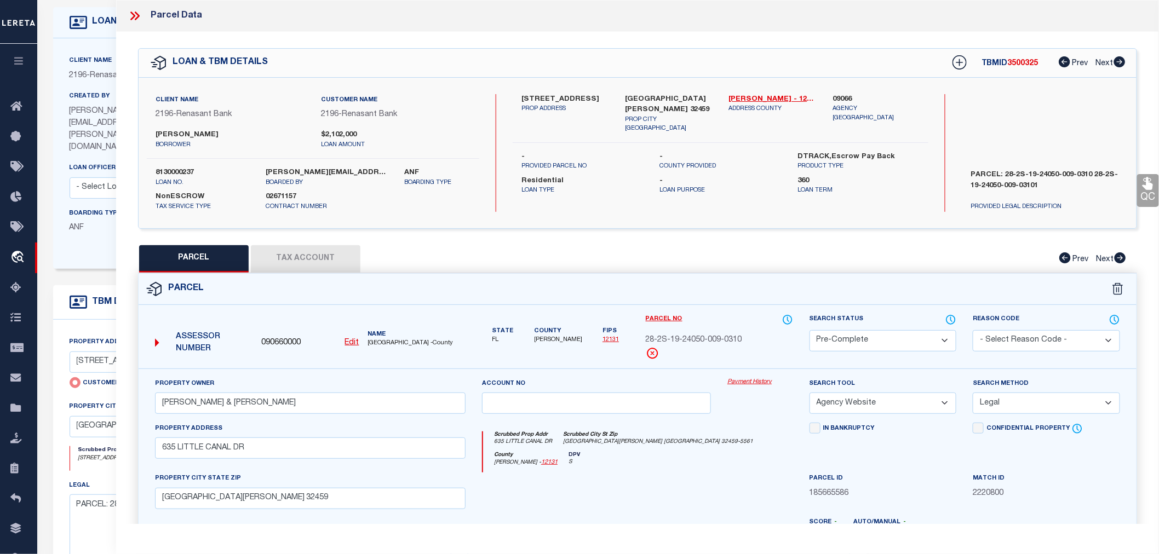
click at [135, 13] on icon at bounding box center [137, 16] width 5 height 9
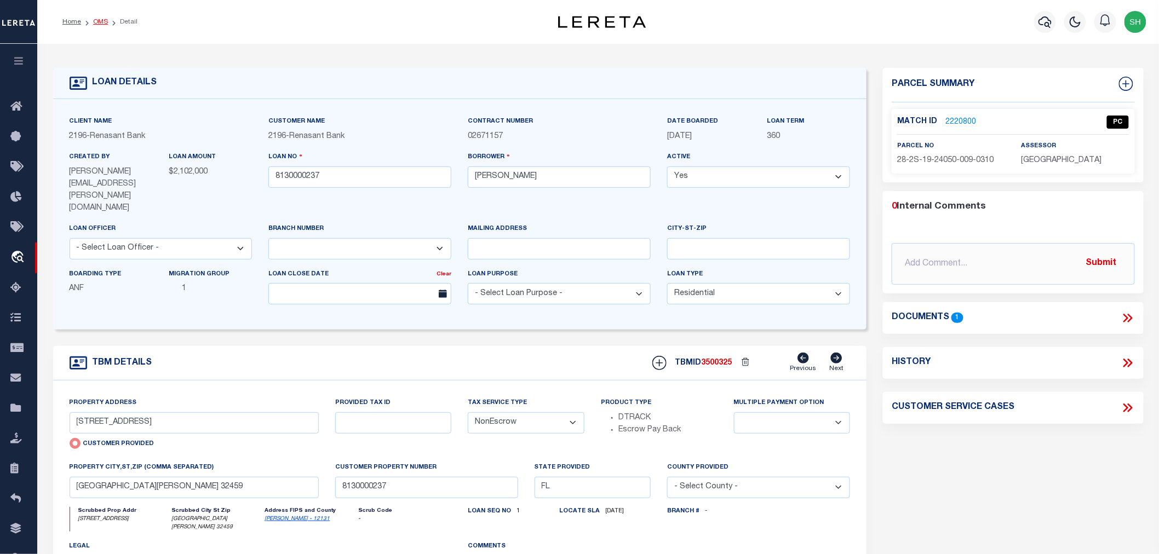
click at [104, 21] on link "OMS" at bounding box center [100, 22] width 15 height 7
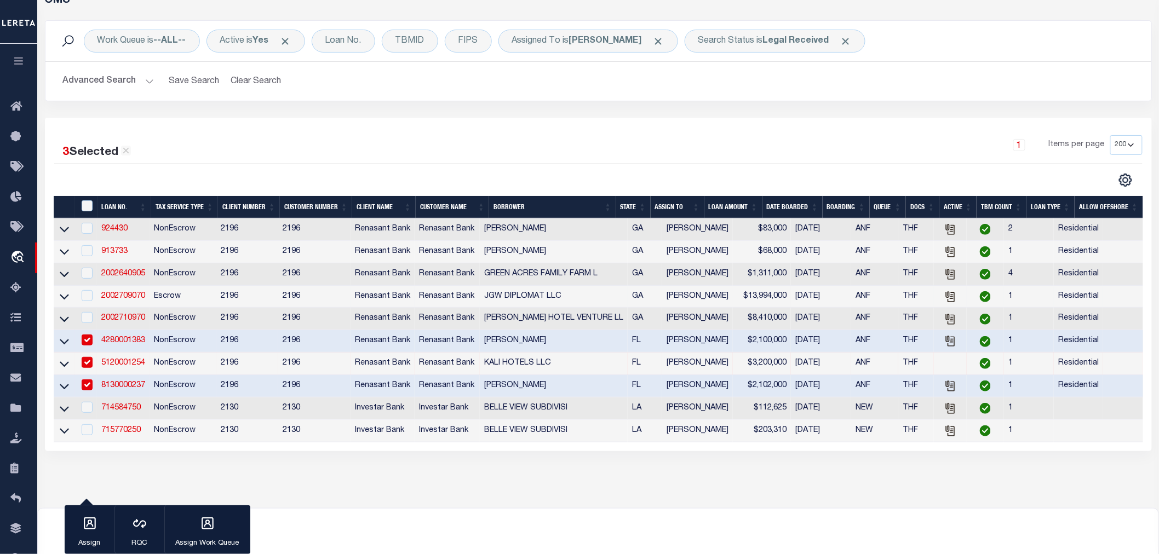
scroll to position [122, 0]
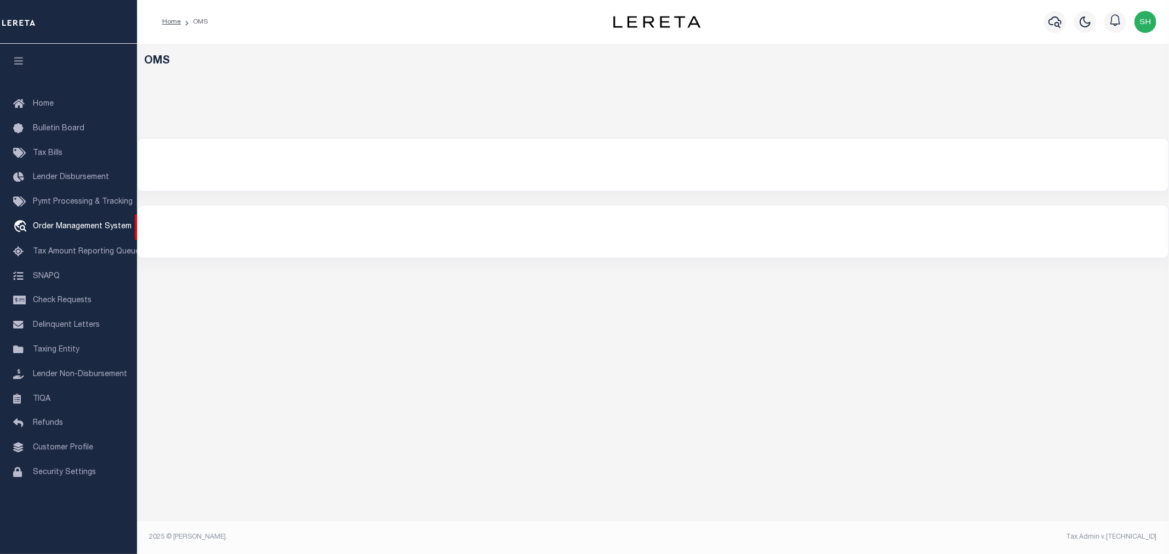
select select "200"
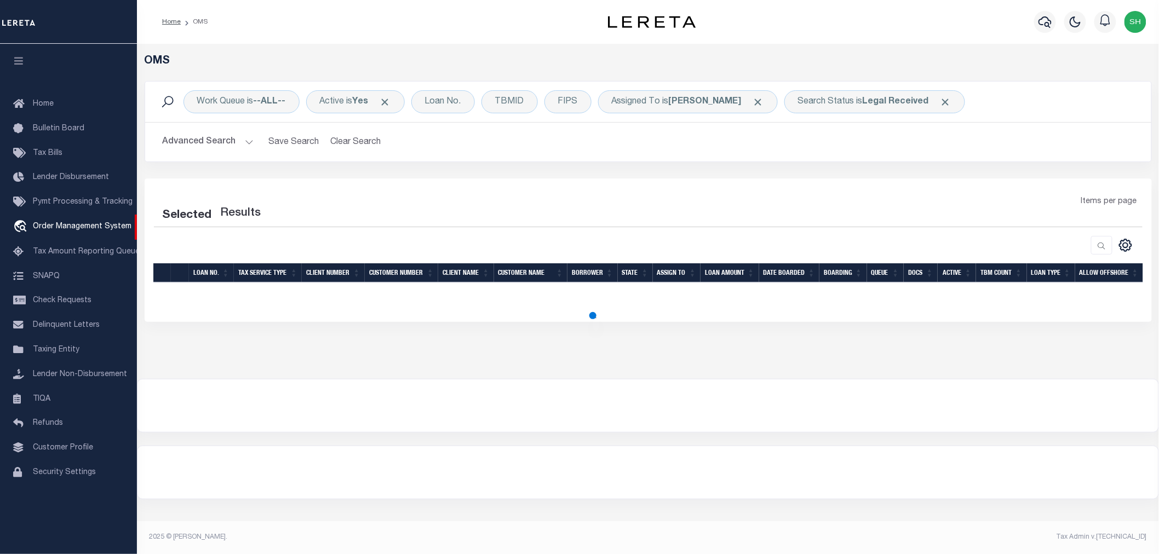
select select "200"
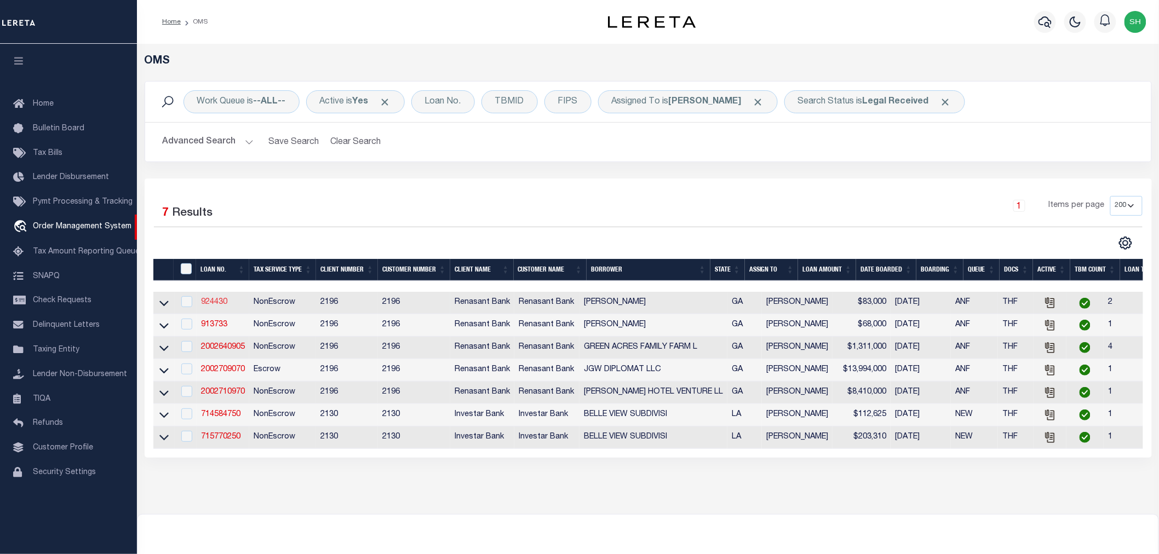
click at [203, 302] on link "924430" at bounding box center [214, 303] width 26 height 8
type input "924430"
type input "[PERSON_NAME]"
select select
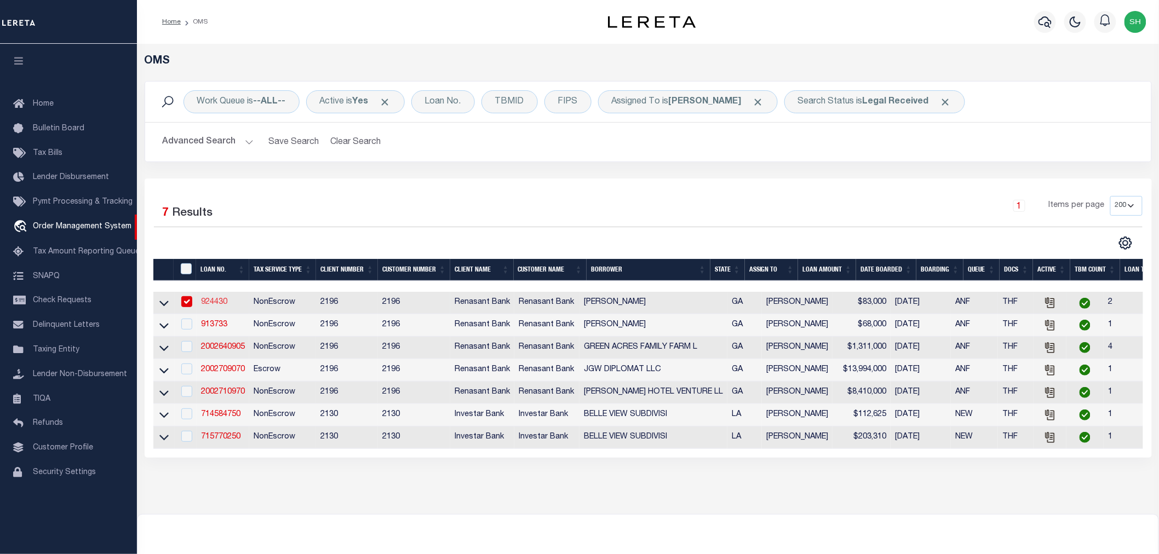
select select
select select "10"
select select
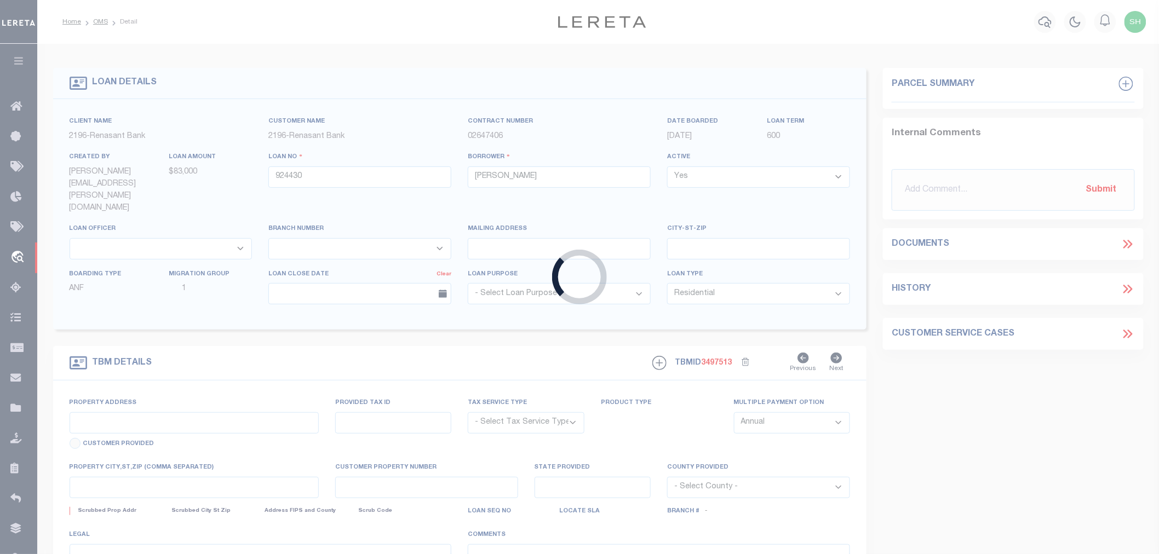
radio input "true"
select select "NonEscrow"
select select
type input "WAYCROSS GA 31503"
type input "924430"
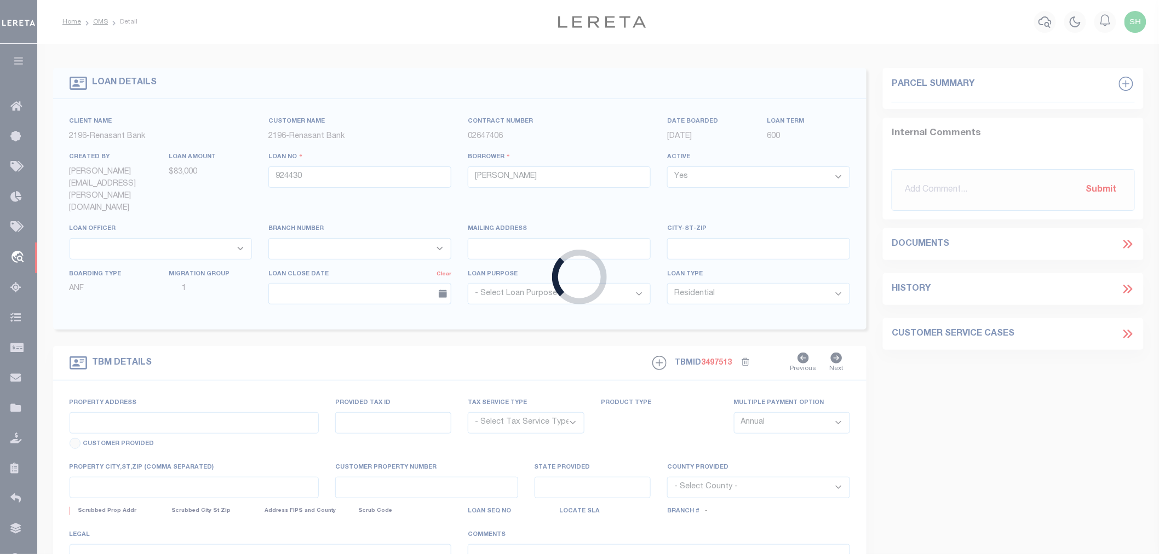
type input "GA"
type textarea "PARCEL: B004A 1291"
select select "4983"
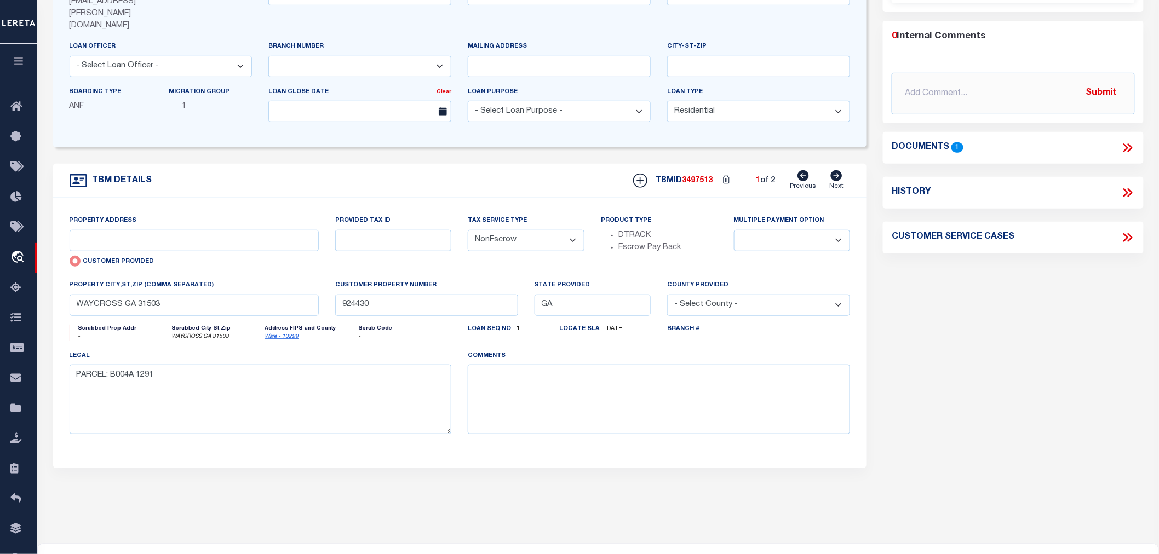
scroll to position [61, 0]
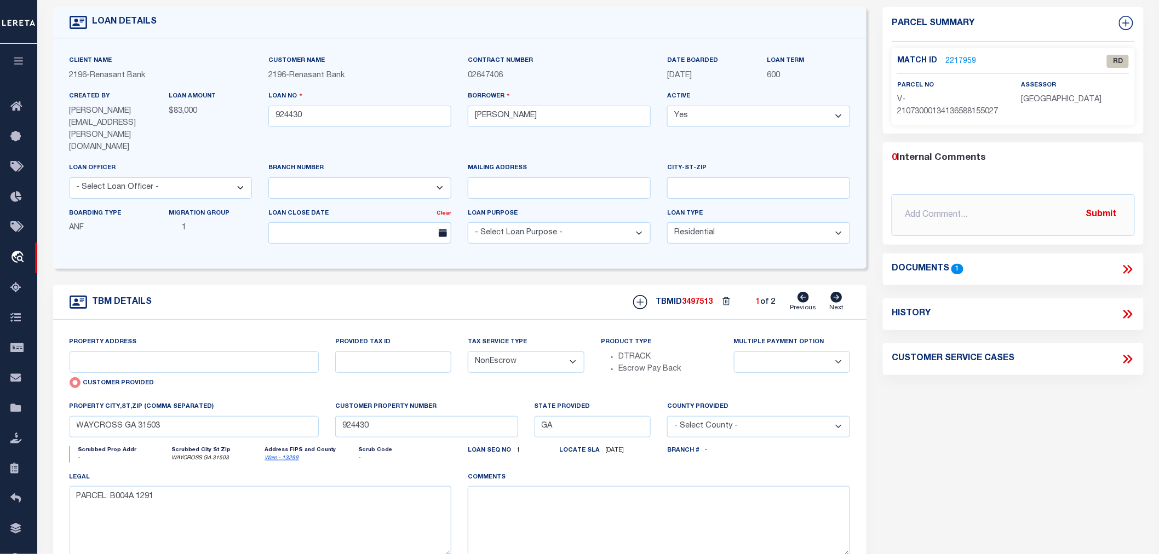
click at [1124, 269] on icon at bounding box center [1128, 269] width 14 height 14
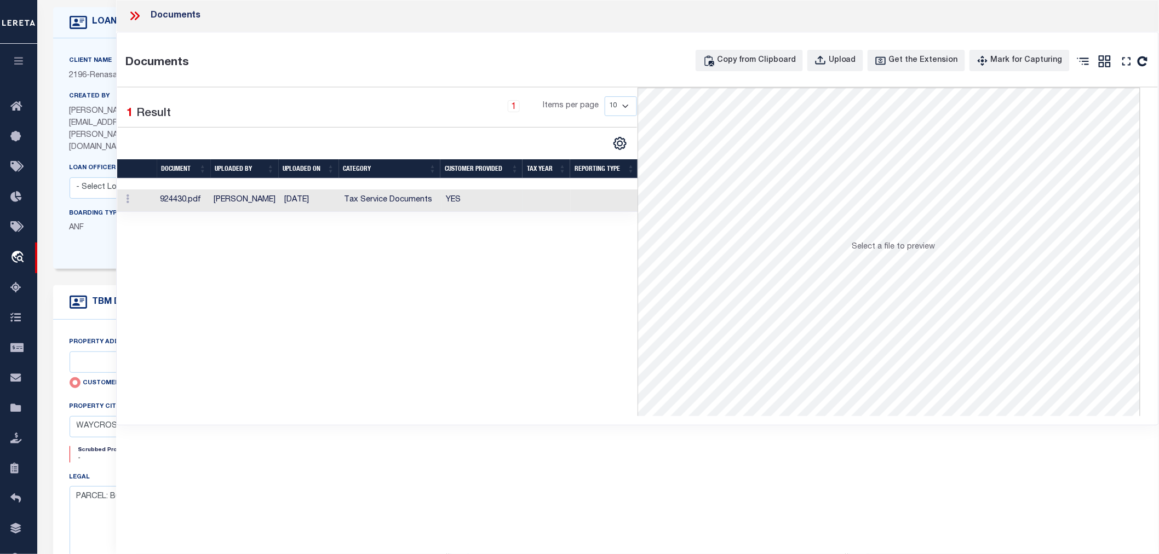
click at [359, 195] on td "Tax Service Documents" at bounding box center [390, 201] width 101 height 22
